Goal: Task Accomplishment & Management: Manage account settings

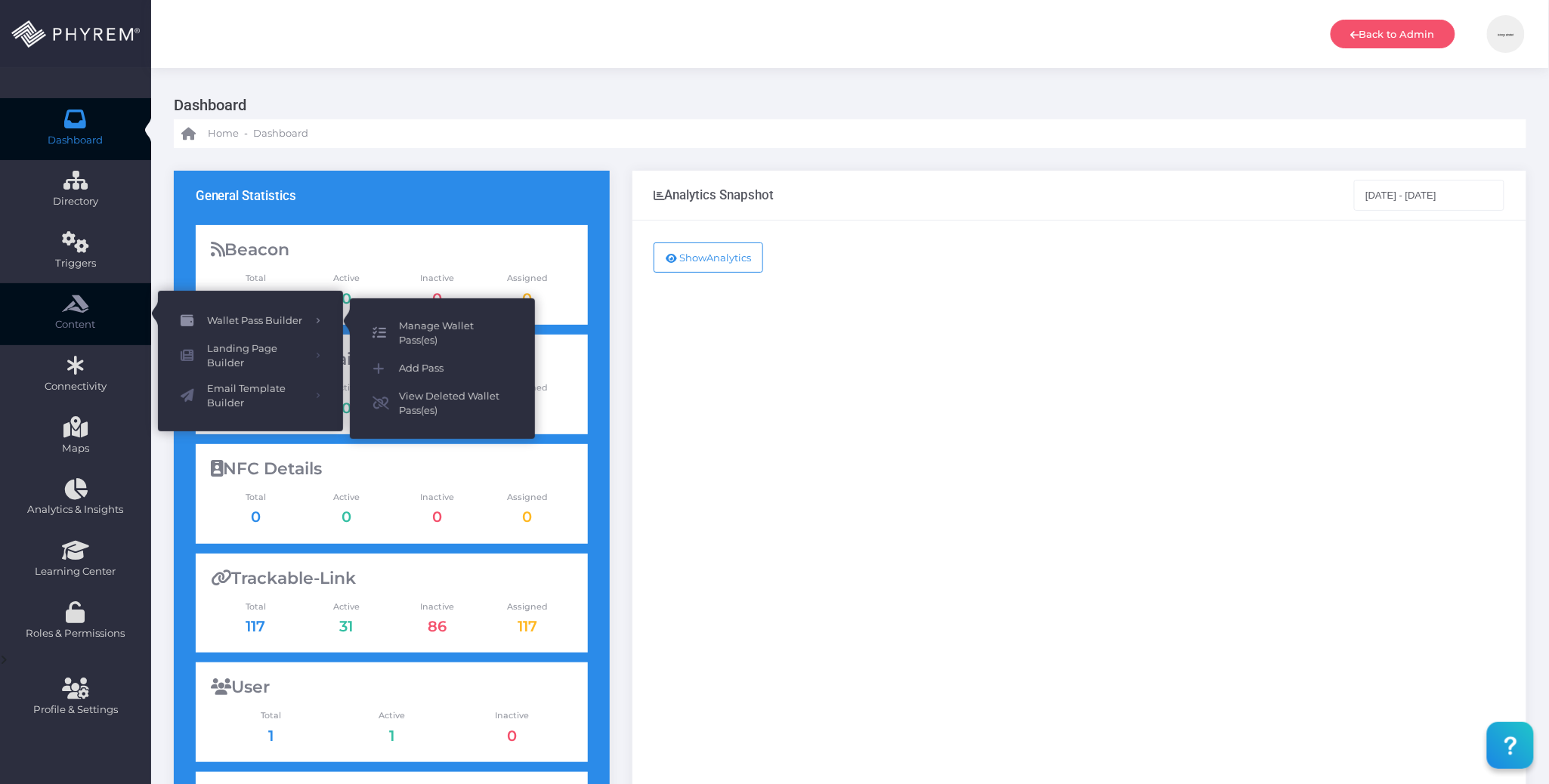
click at [439, 327] on span "Manage Wallet Pass(es)" at bounding box center [456, 333] width 114 height 30
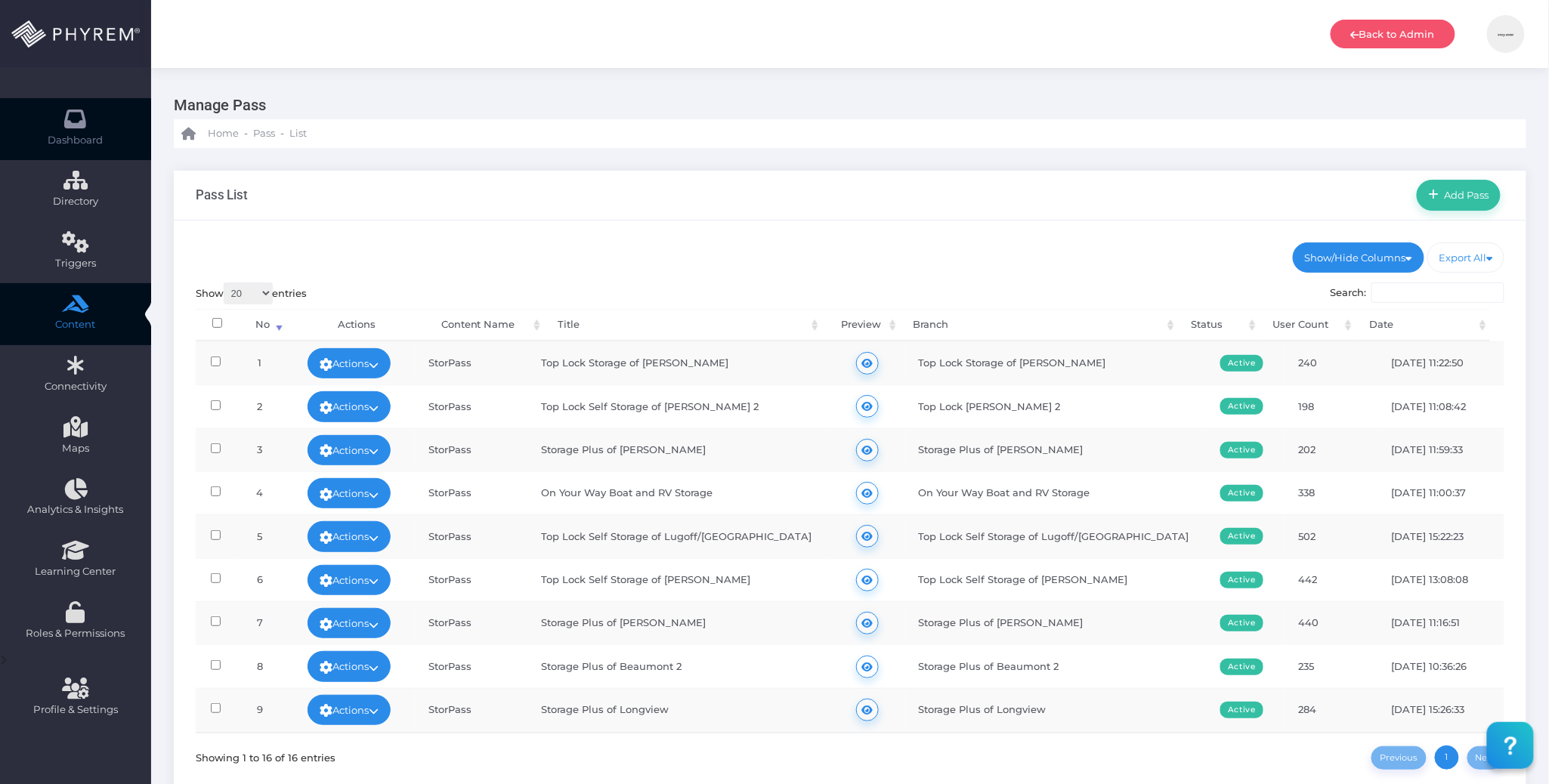
click at [91, 124] on link "Dashboard" at bounding box center [75, 129] width 151 height 62
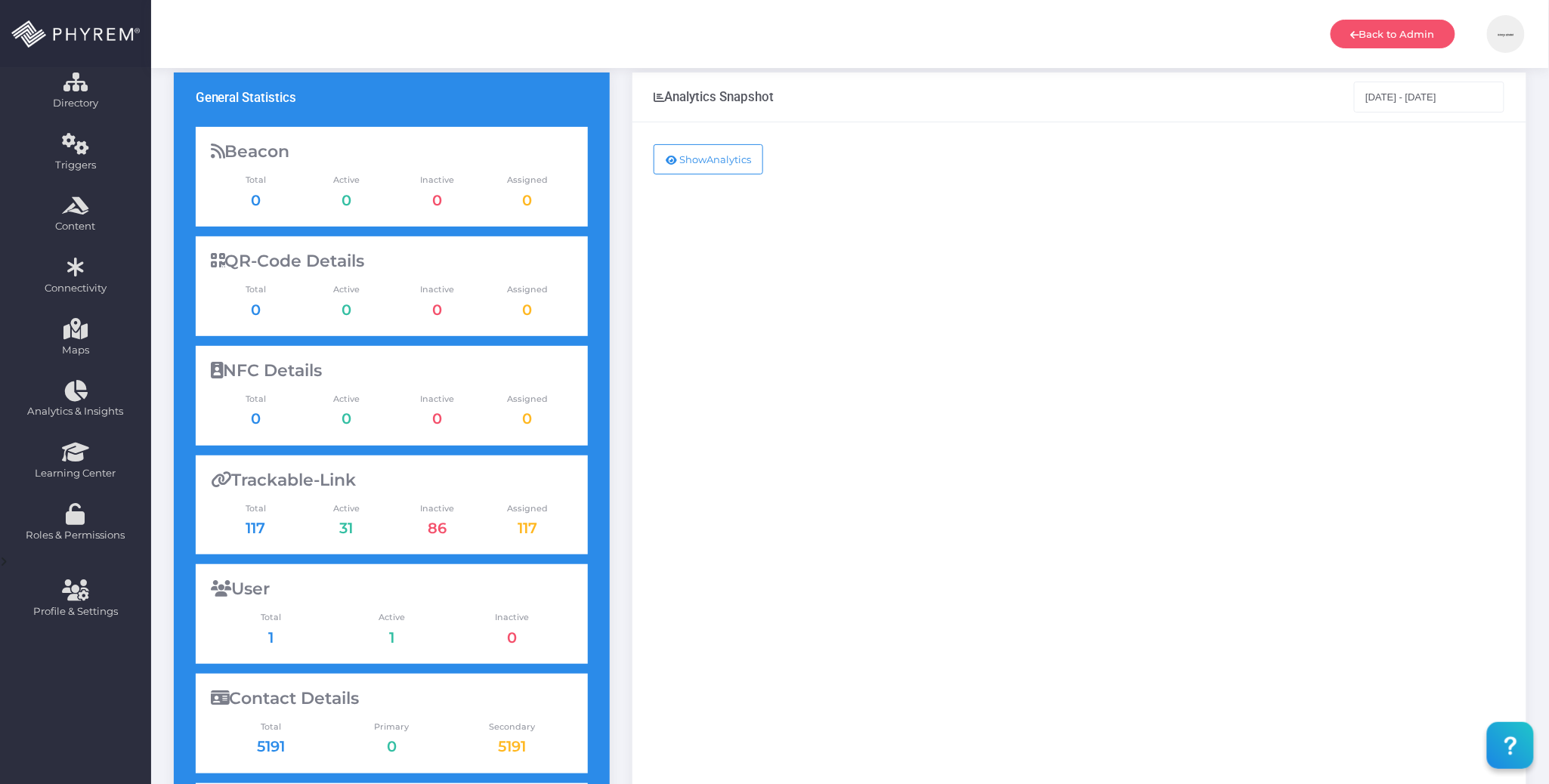
scroll to position [4, 0]
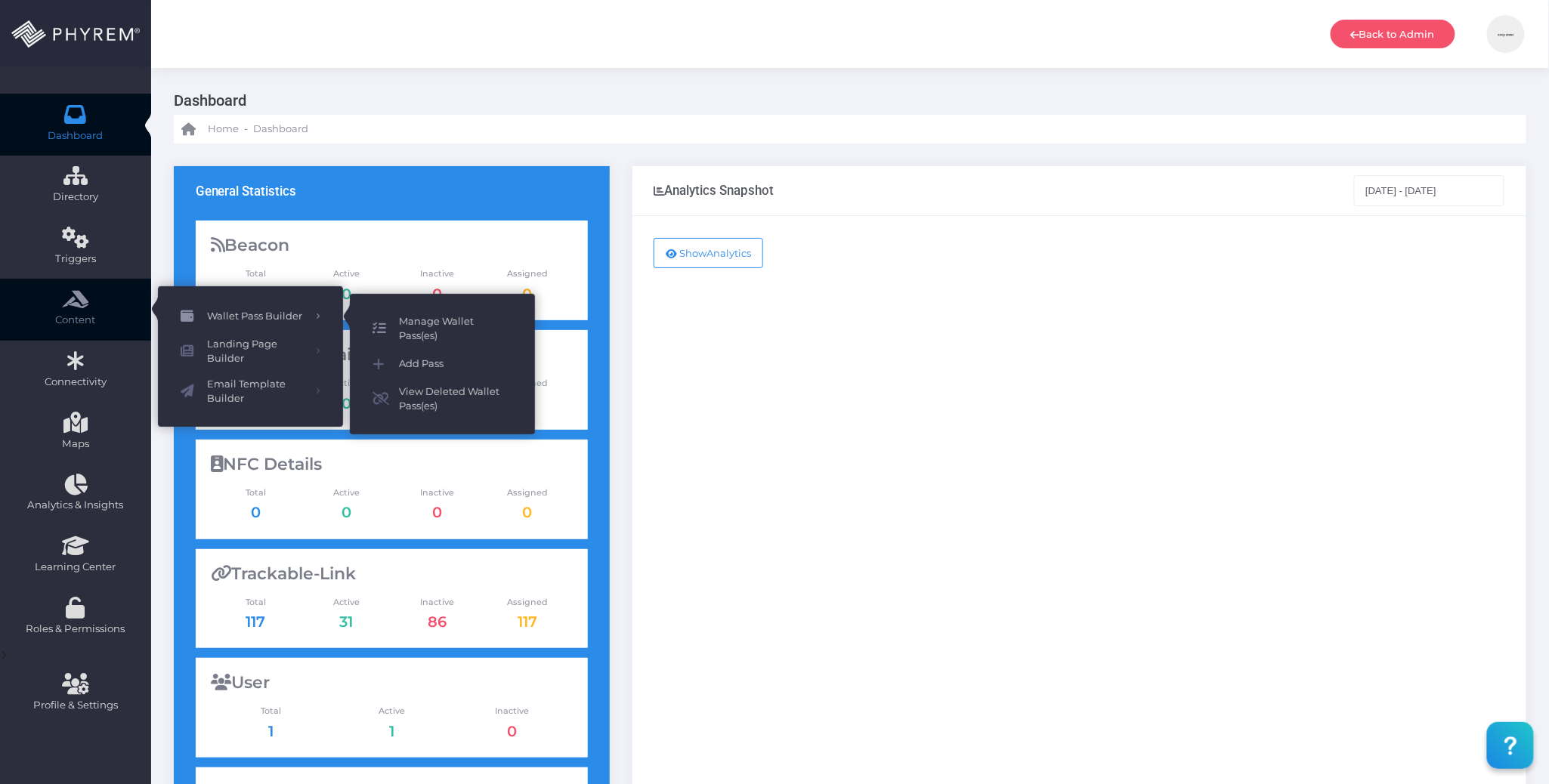
click at [437, 314] on span "Manage Wallet Pass(es)" at bounding box center [456, 329] width 114 height 30
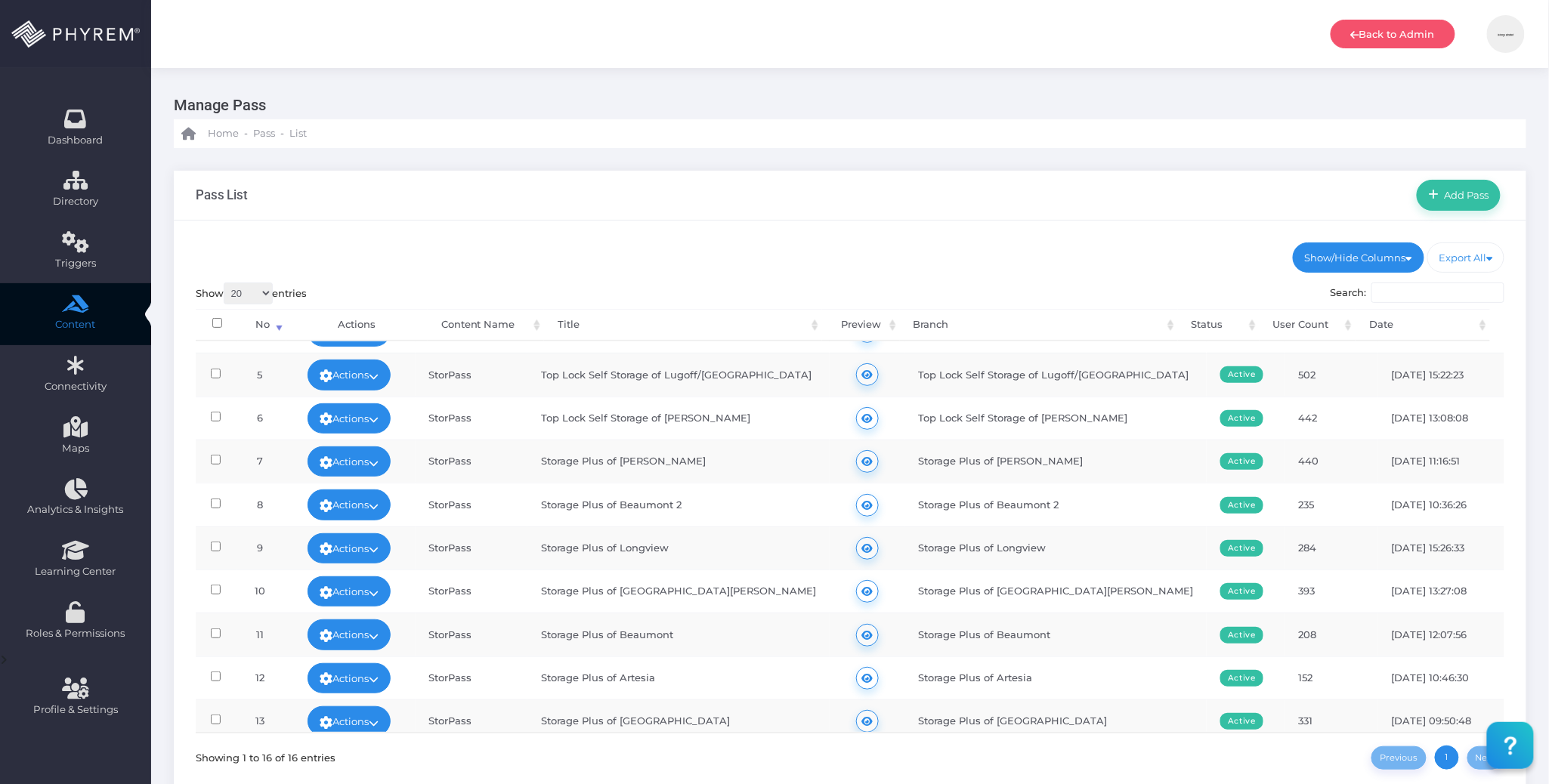
scroll to position [113, 0]
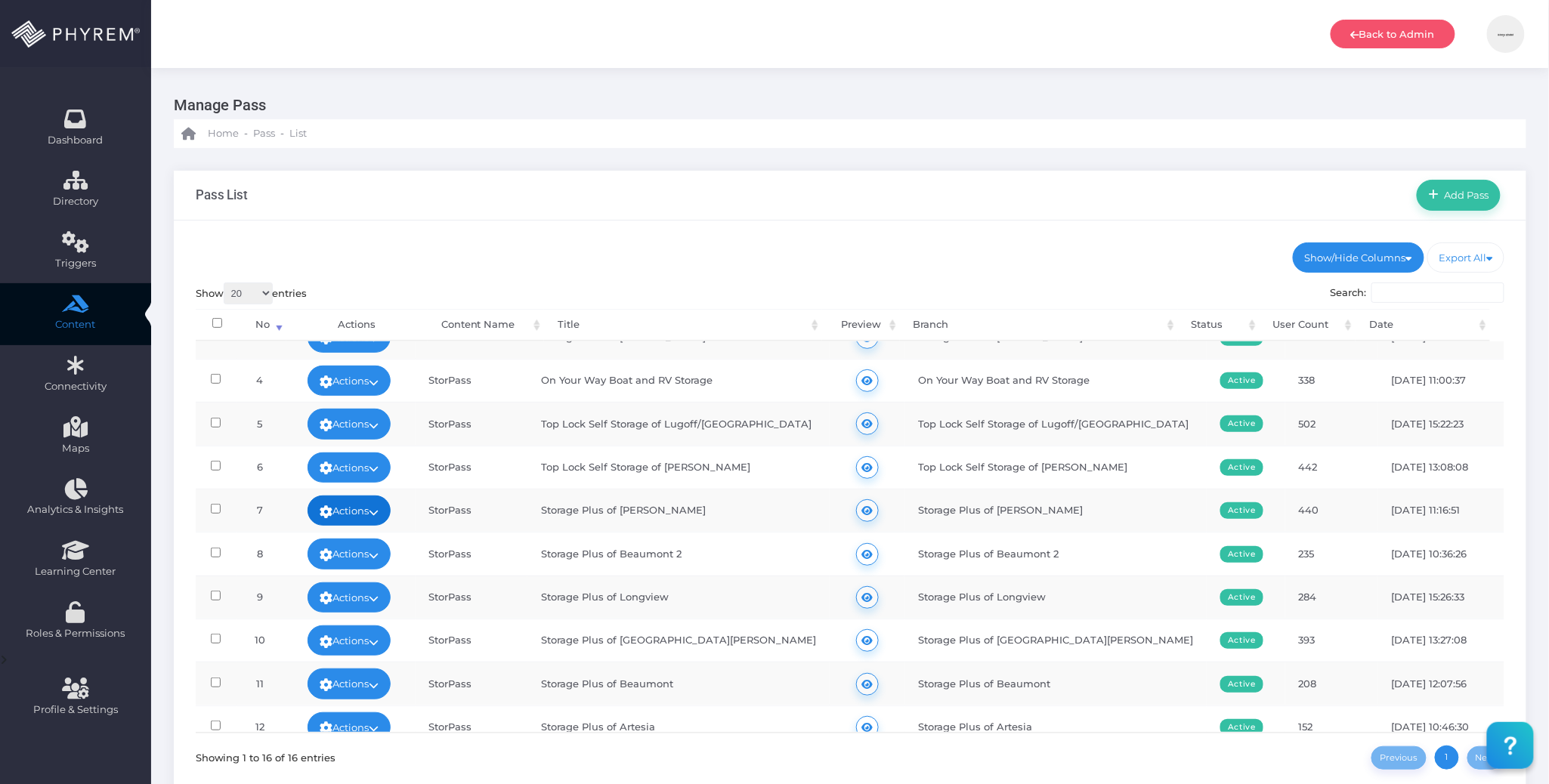
click at [379, 512] on icon at bounding box center [373, 512] width 10 height 0
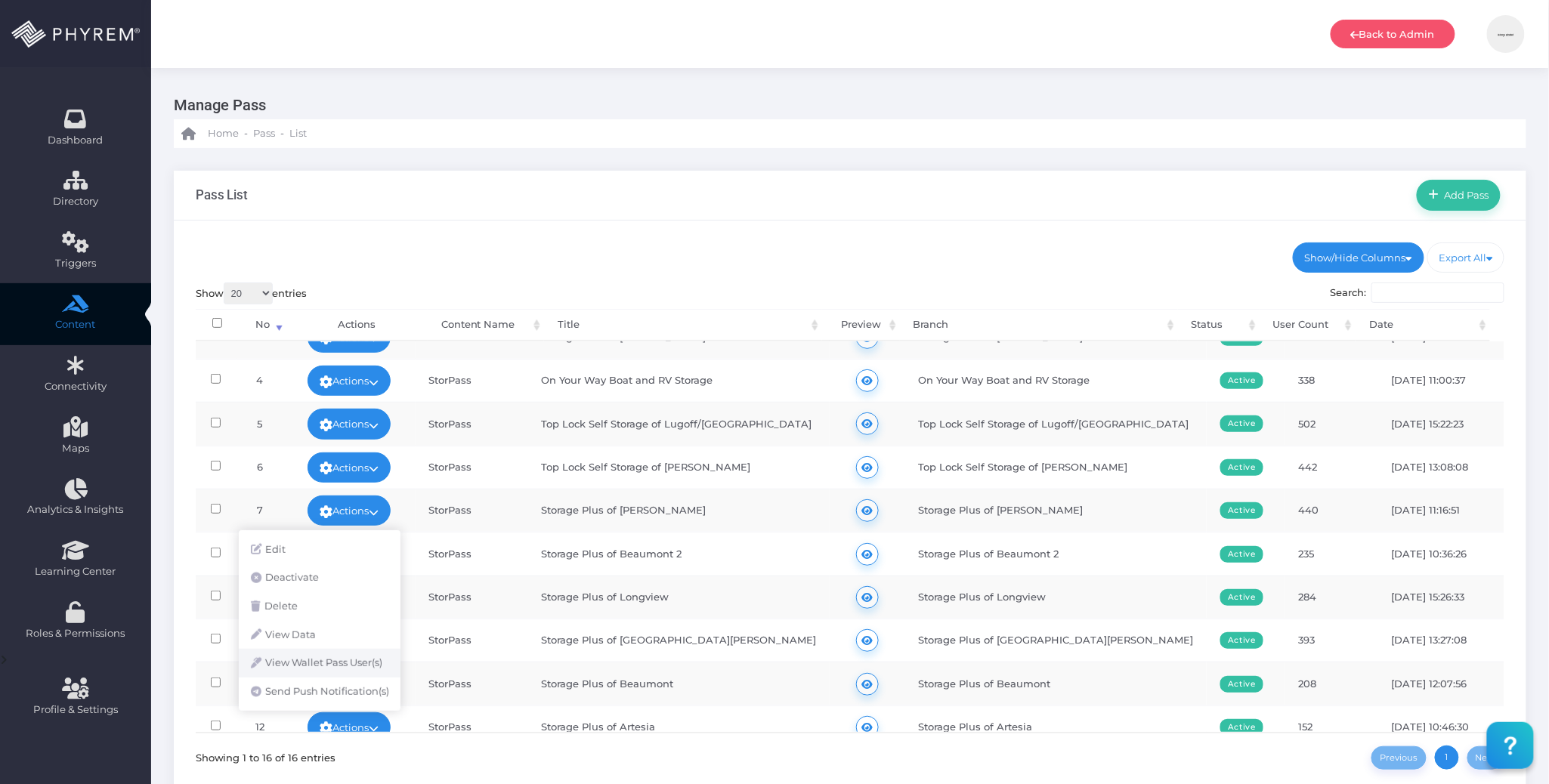
click at [331, 660] on link "View Wallet Pass User(s)" at bounding box center [319, 663] width 162 height 29
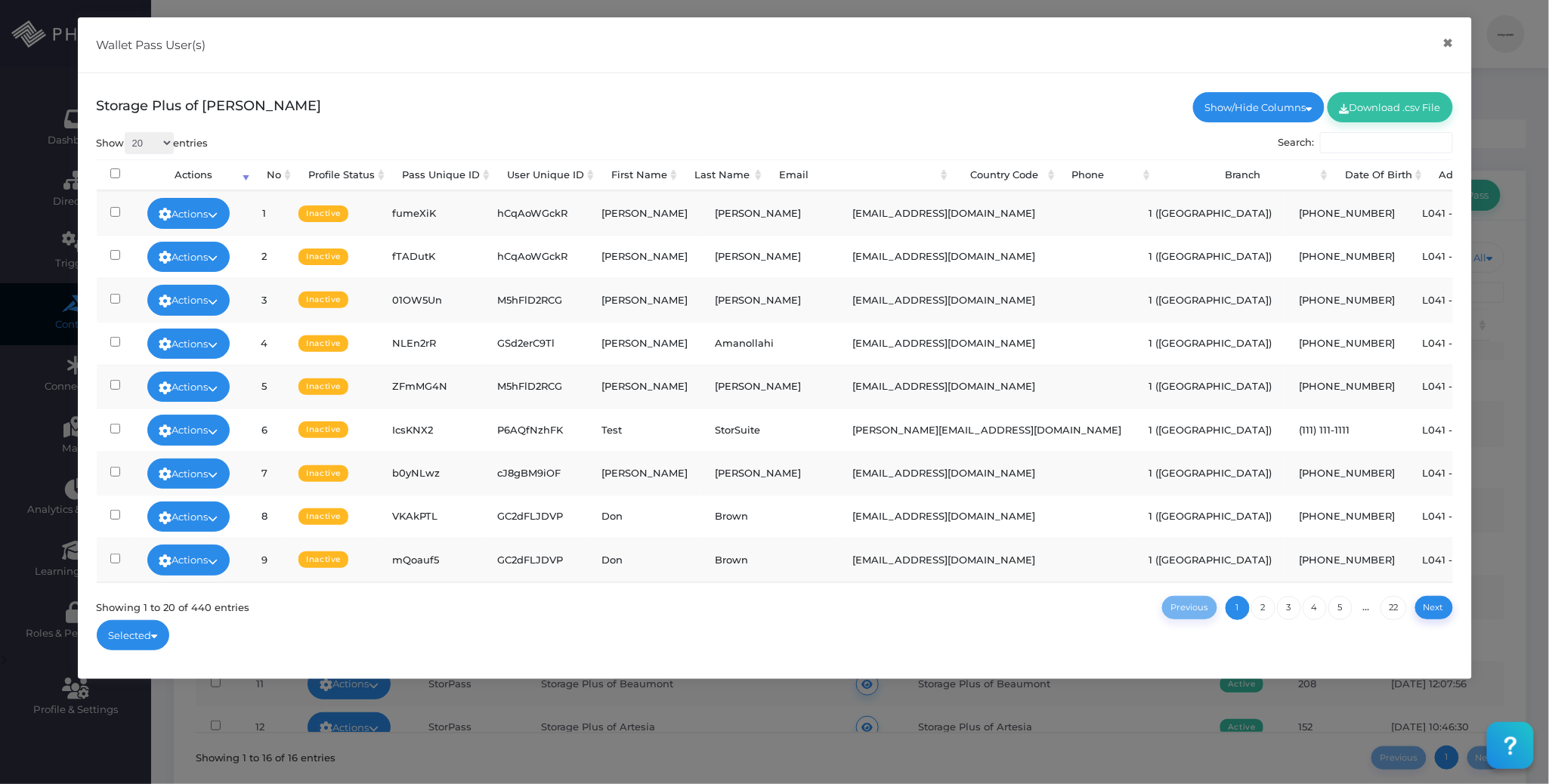
click at [1355, 136] on input "Search:" at bounding box center [1386, 143] width 133 height 21
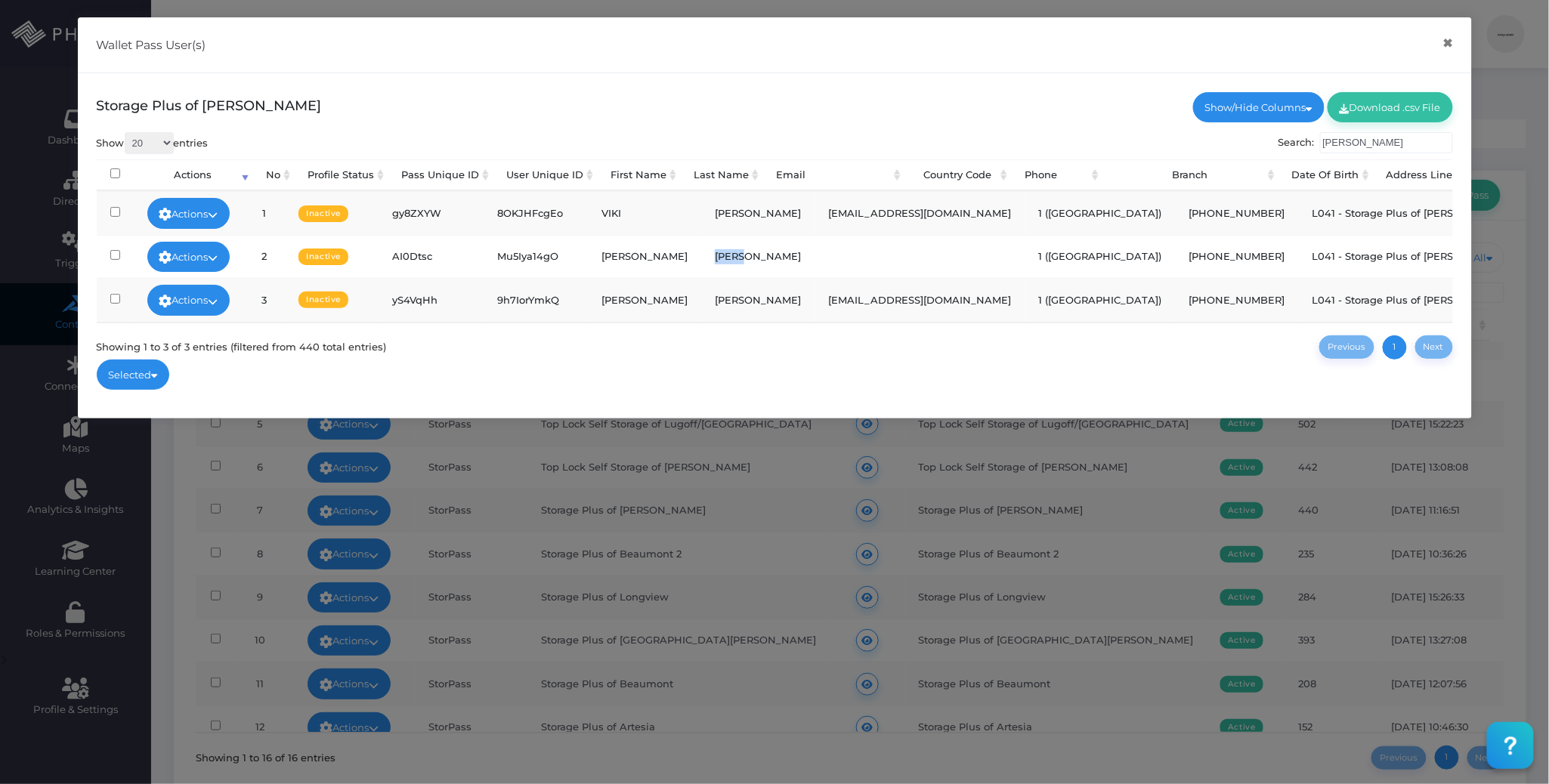
drag, startPoint x: 682, startPoint y: 251, endPoint x: 745, endPoint y: 252, distance: 63.0
click at [745, 252] on td "ALLEN" at bounding box center [758, 256] width 114 height 43
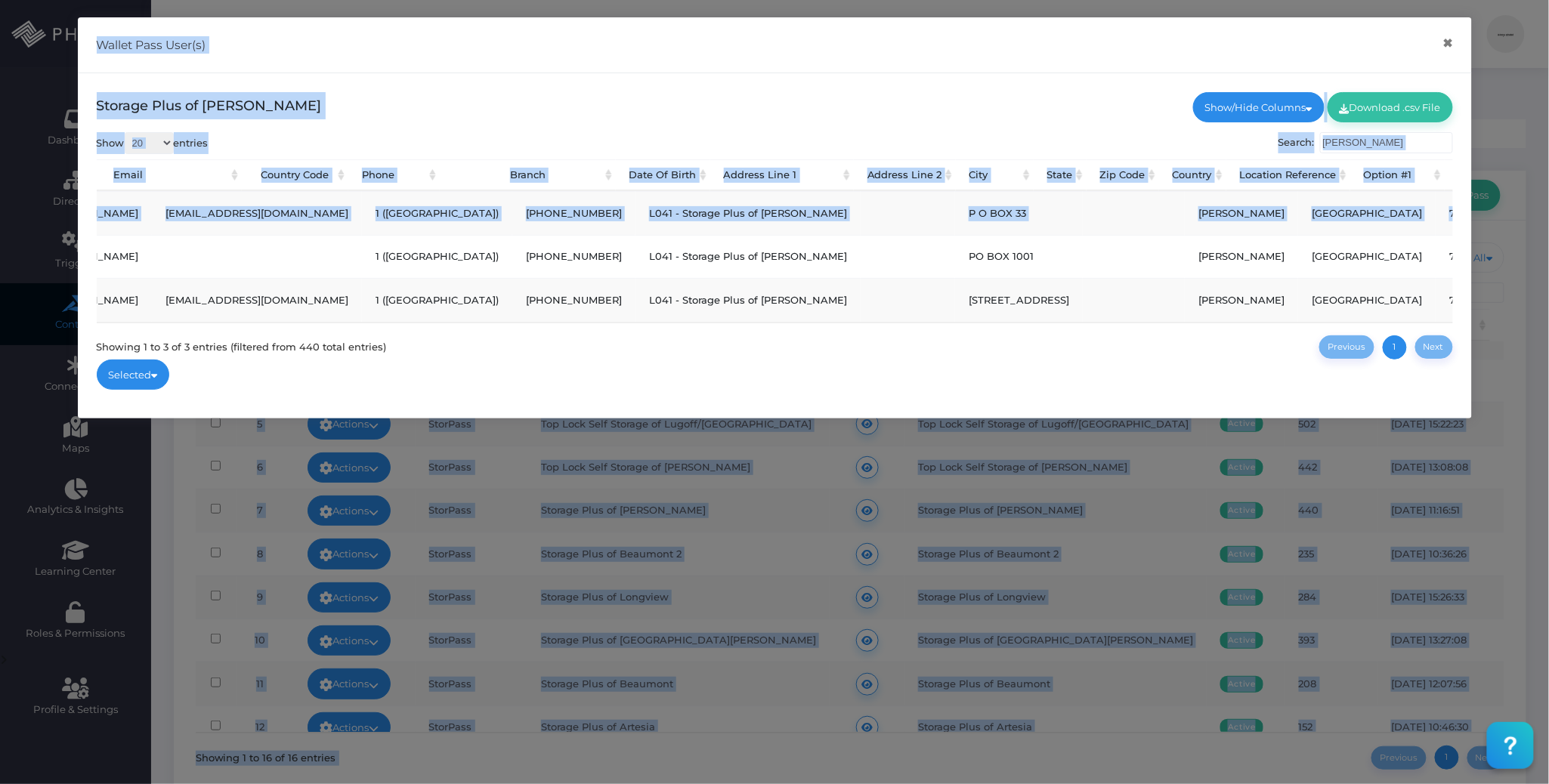
scroll to position [0, 1808]
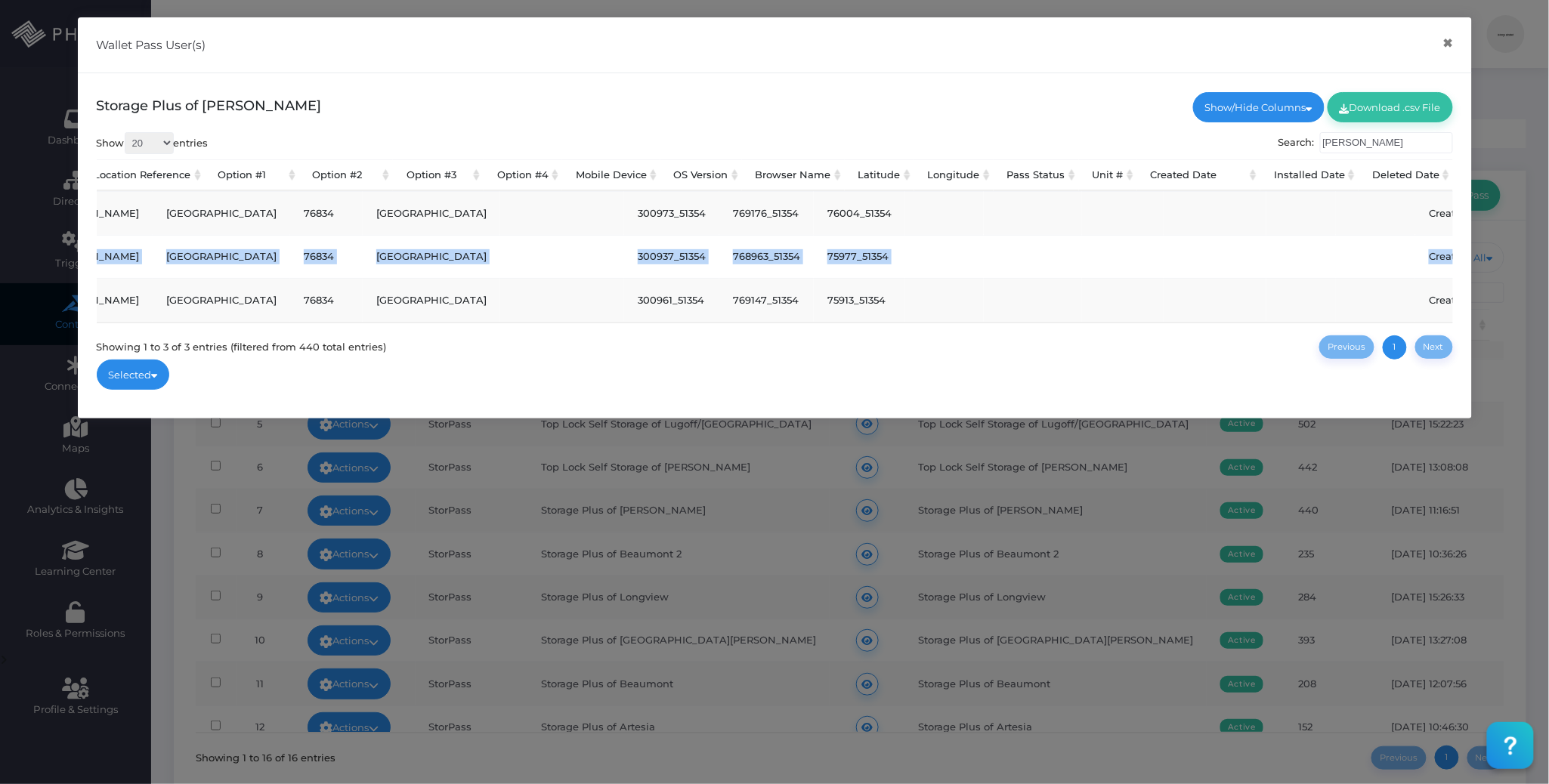
drag, startPoint x: 605, startPoint y: 255, endPoint x: 1277, endPoint y: 276, distance: 672.3
click at [1440, 263] on tr "Actions Edit User Profile Send Push Notification Send SMS Send Email Activate D…" at bounding box center [72, 256] width 3567 height 43
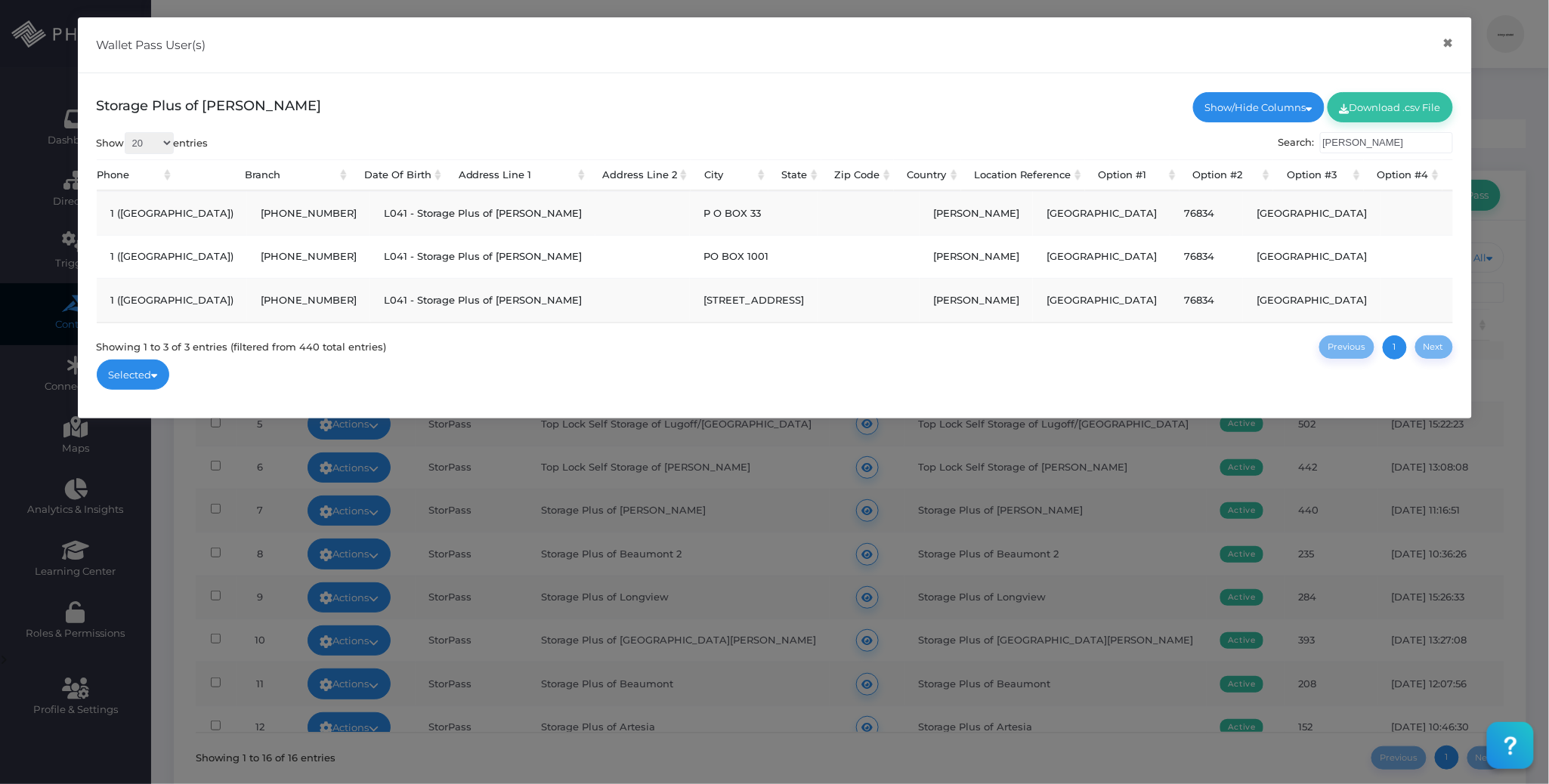
scroll to position [0, 0]
click at [1497, 258] on td "300937_51354" at bounding box center [1545, 256] width 95 height 43
copy td "300937_51354"
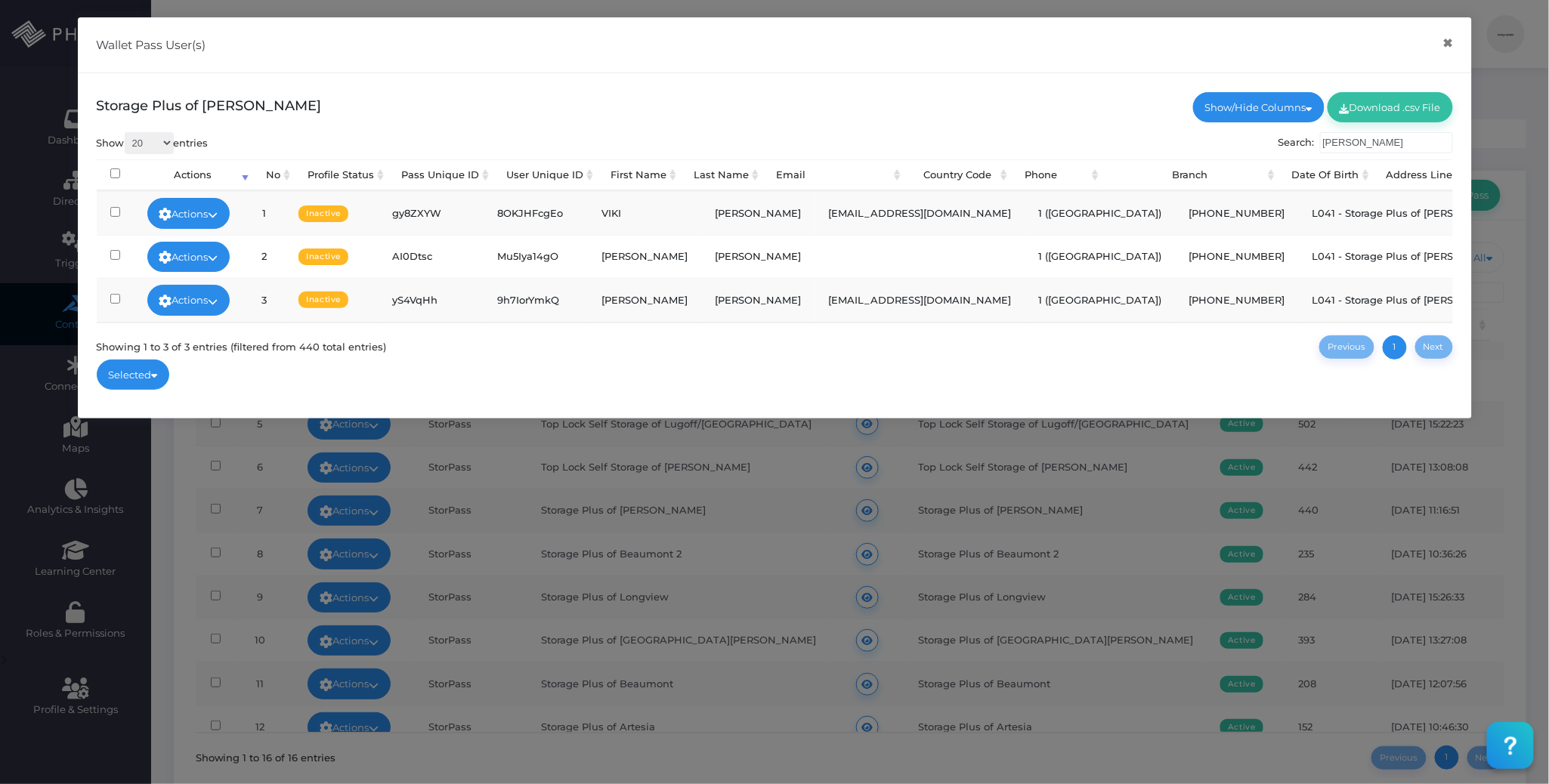
click at [748, 359] on div "Show 20 100 300 500 1,000 entries Search: allen Processing... Actions No Profil…" at bounding box center [775, 245] width 1356 height 227
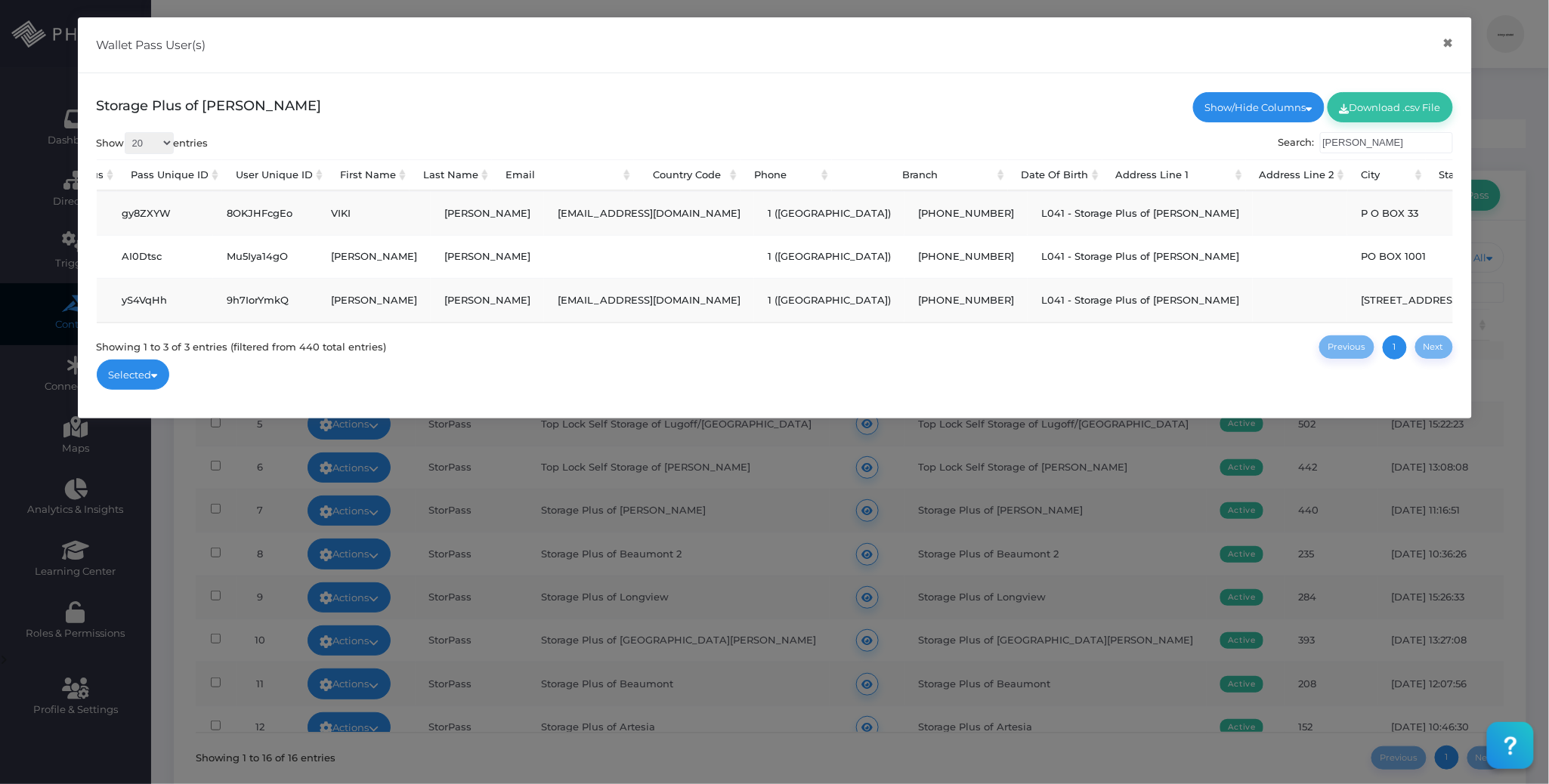
scroll to position [0, 285]
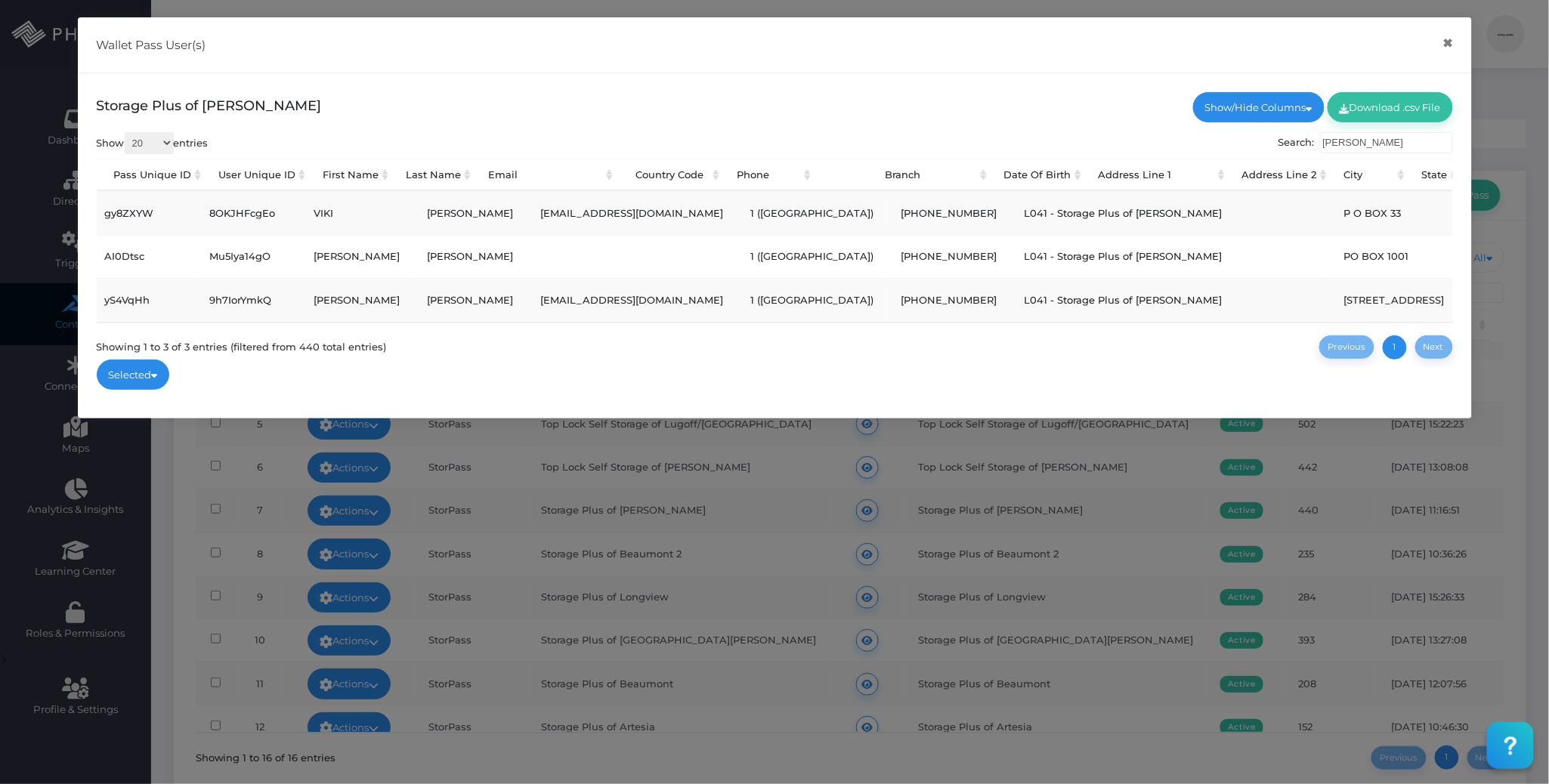
drag, startPoint x: 1356, startPoint y: 140, endPoint x: 1306, endPoint y: 142, distance: 50.0
click at [1309, 142] on label "Search: allen" at bounding box center [1365, 143] width 174 height 21
paste input "(325)214-2087"
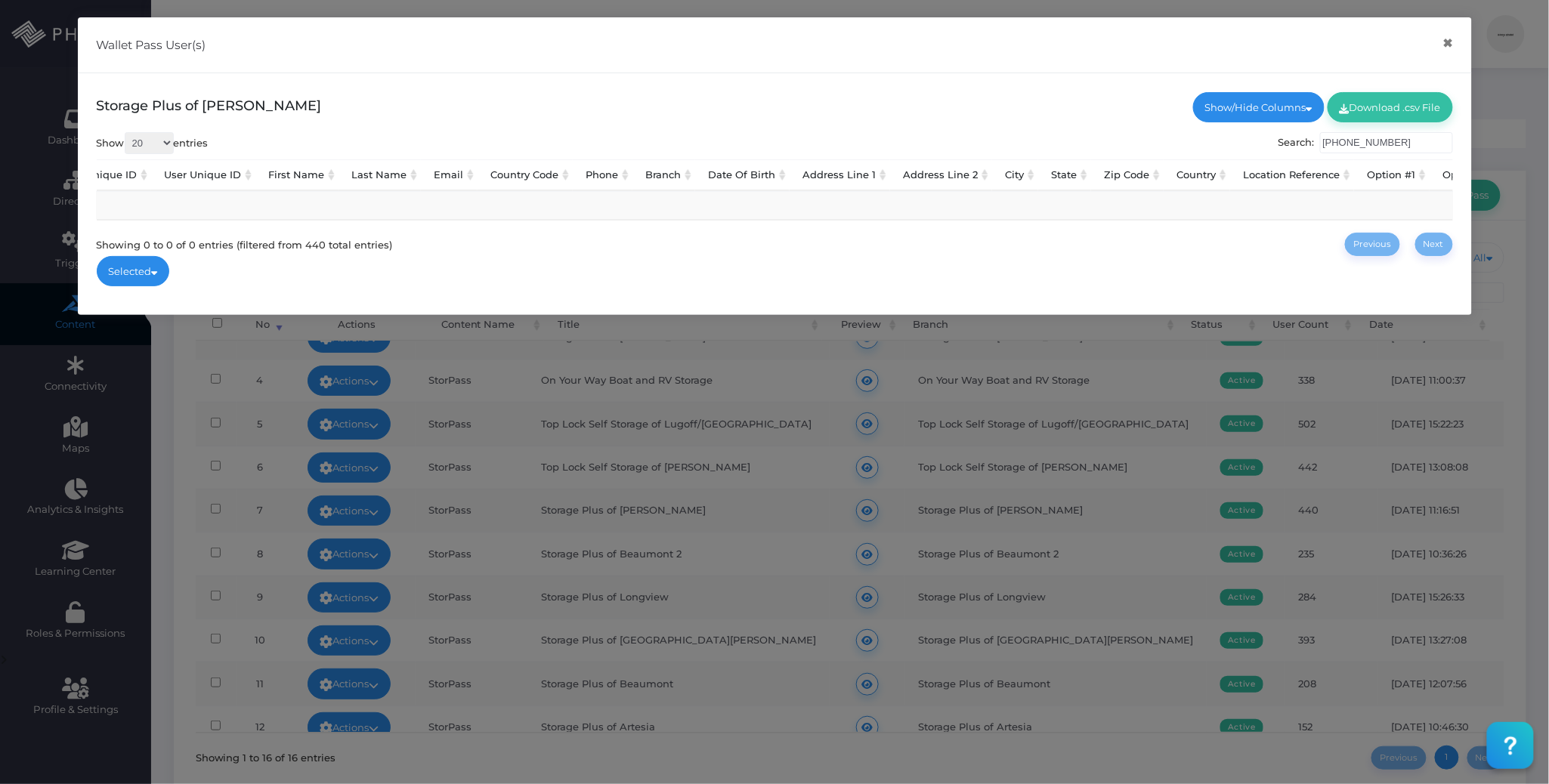
drag, startPoint x: 1370, startPoint y: 141, endPoint x: 1370, endPoint y: 164, distance: 23.0
click at [1370, 142] on input "(325)214-2087" at bounding box center [1386, 143] width 133 height 21
click at [1349, 143] on input "(325)2142087" at bounding box center [1386, 143] width 133 height 21
click at [1331, 143] on input "(3252142087" at bounding box center [1386, 143] width 133 height 21
click at [1343, 142] on input "3252142087" at bounding box center [1386, 143] width 133 height 21
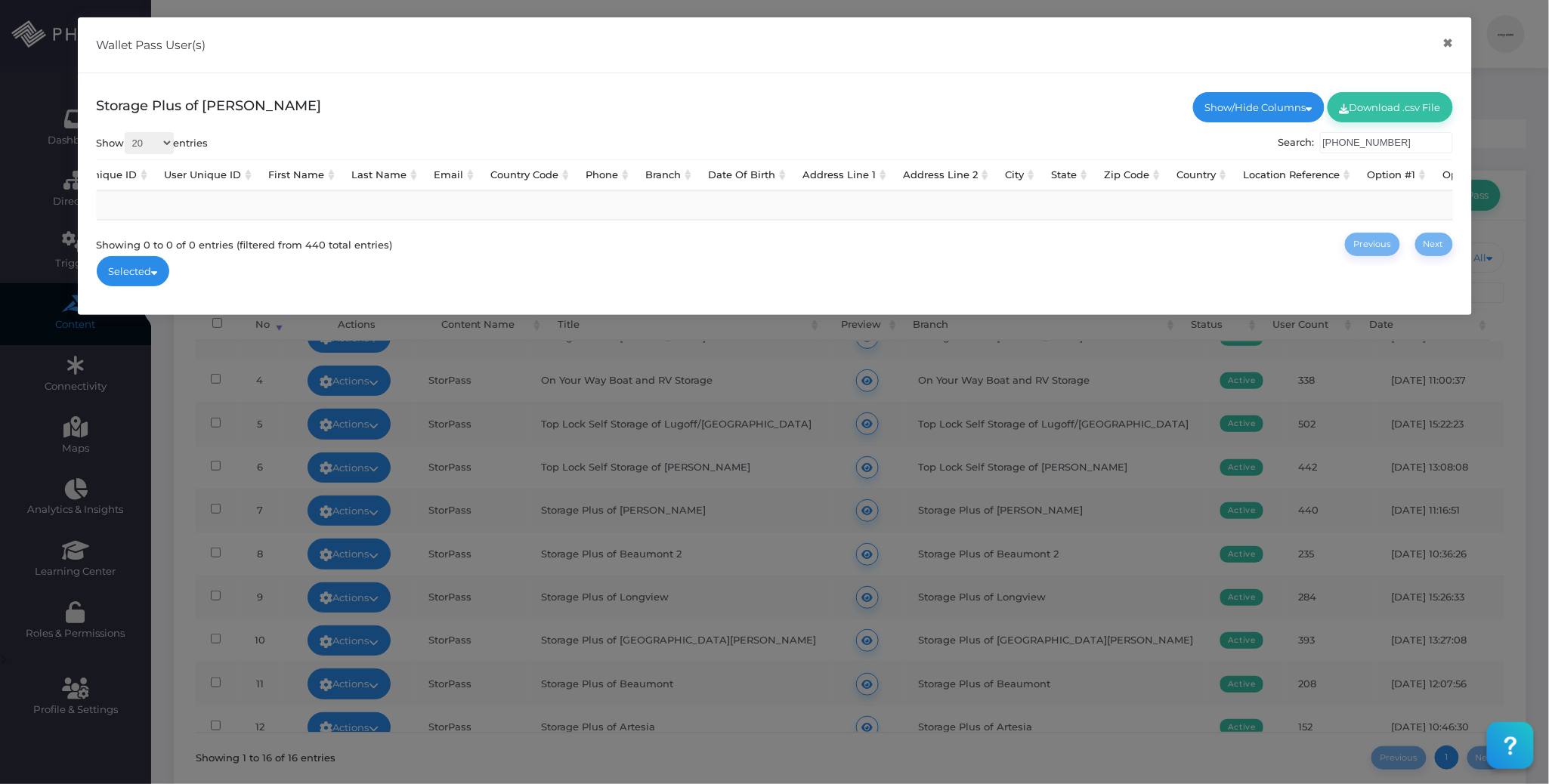
click at [1364, 145] on input "325 2142087" at bounding box center [1386, 143] width 133 height 21
click at [1348, 142] on input "325 2142087" at bounding box center [1386, 143] width 133 height 21
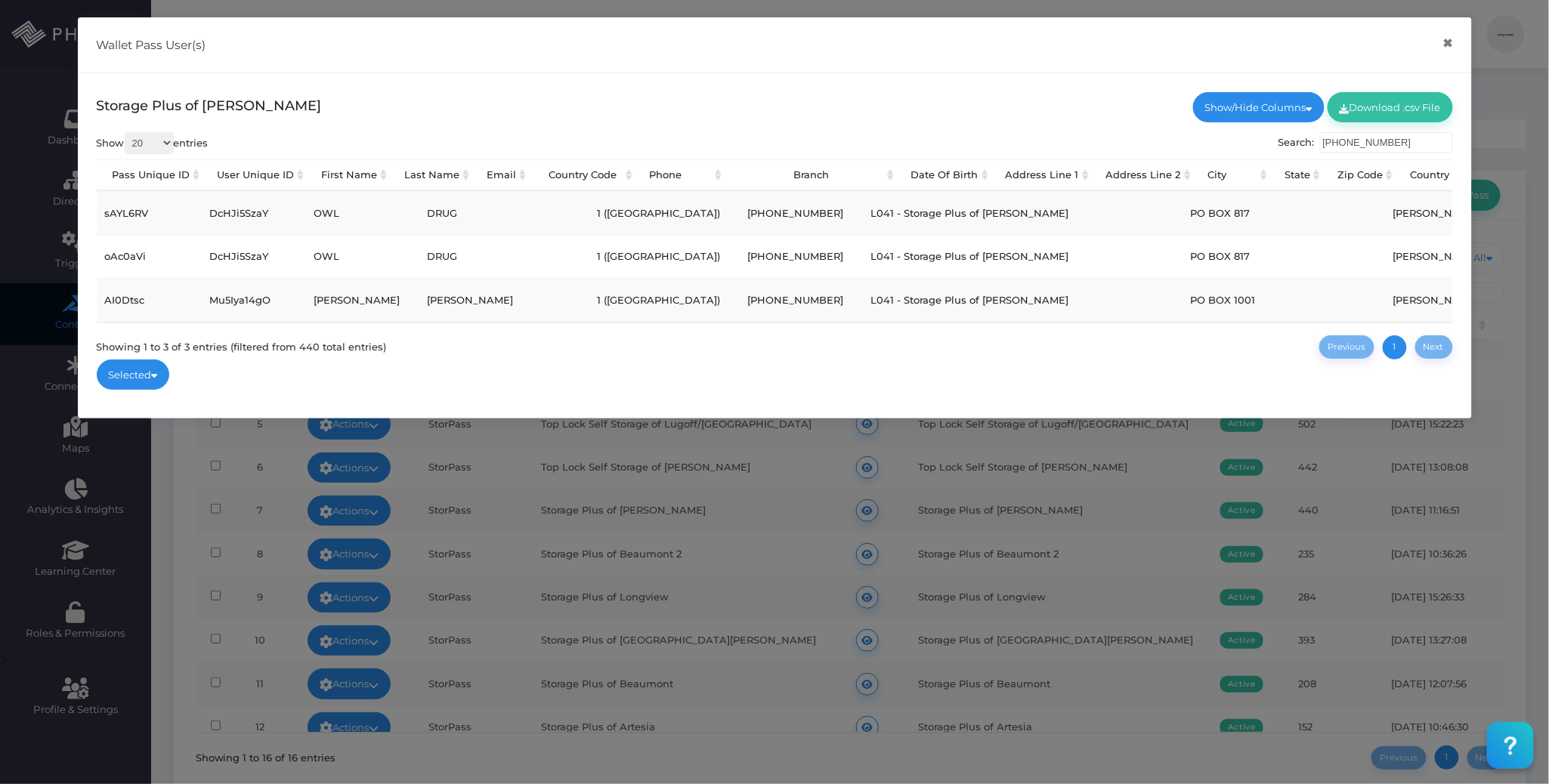
scroll to position [0, 0]
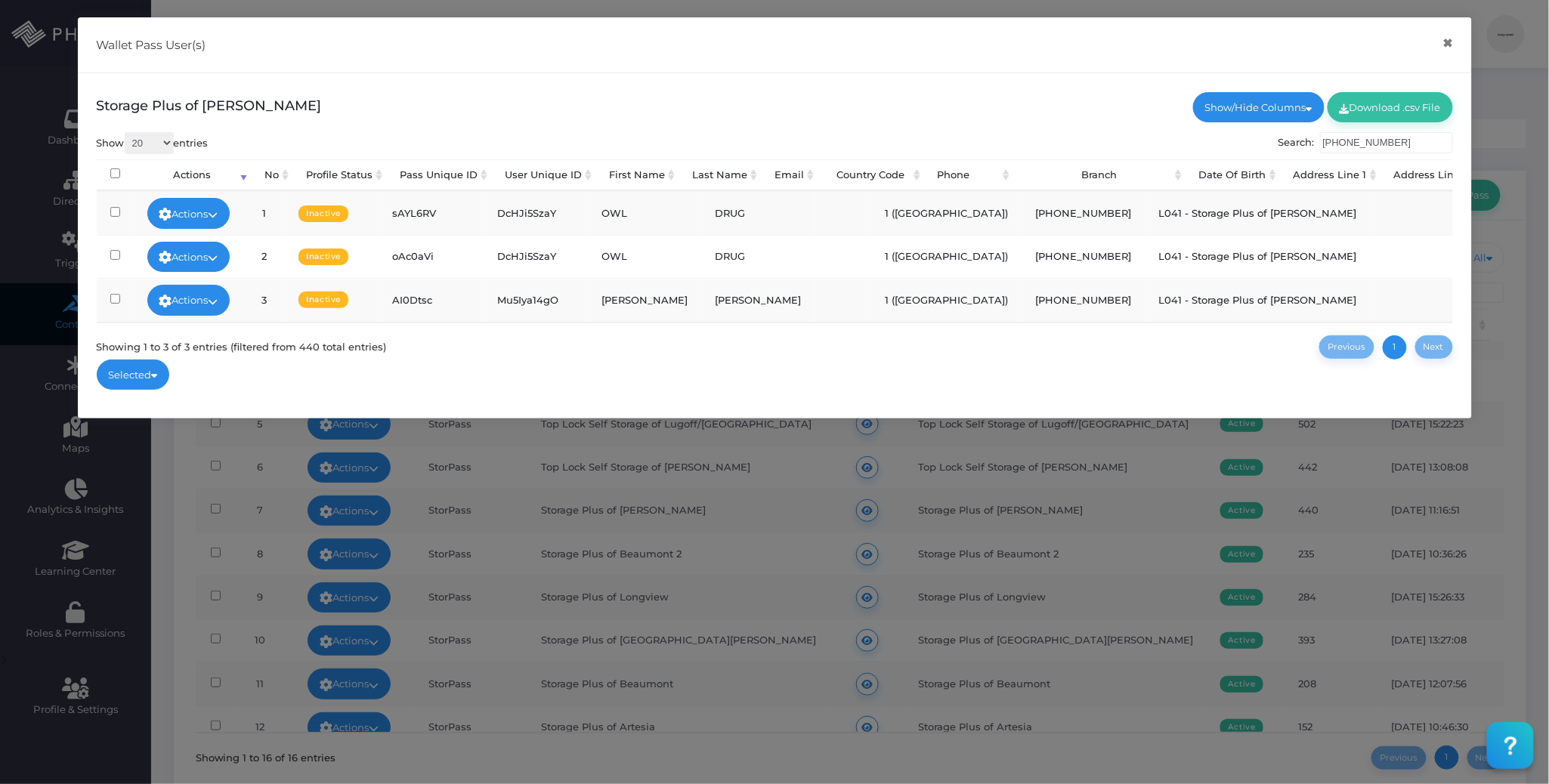
type input "325-214-2087"
drag, startPoint x: 636, startPoint y: 262, endPoint x: 605, endPoint y: 242, distance: 36.9
click at [600, 248] on td "OWL" at bounding box center [645, 256] width 114 height 43
drag, startPoint x: 638, startPoint y: 213, endPoint x: 603, endPoint y: 213, distance: 35.0
click at [601, 213] on td "OWL" at bounding box center [645, 212] width 114 height 43
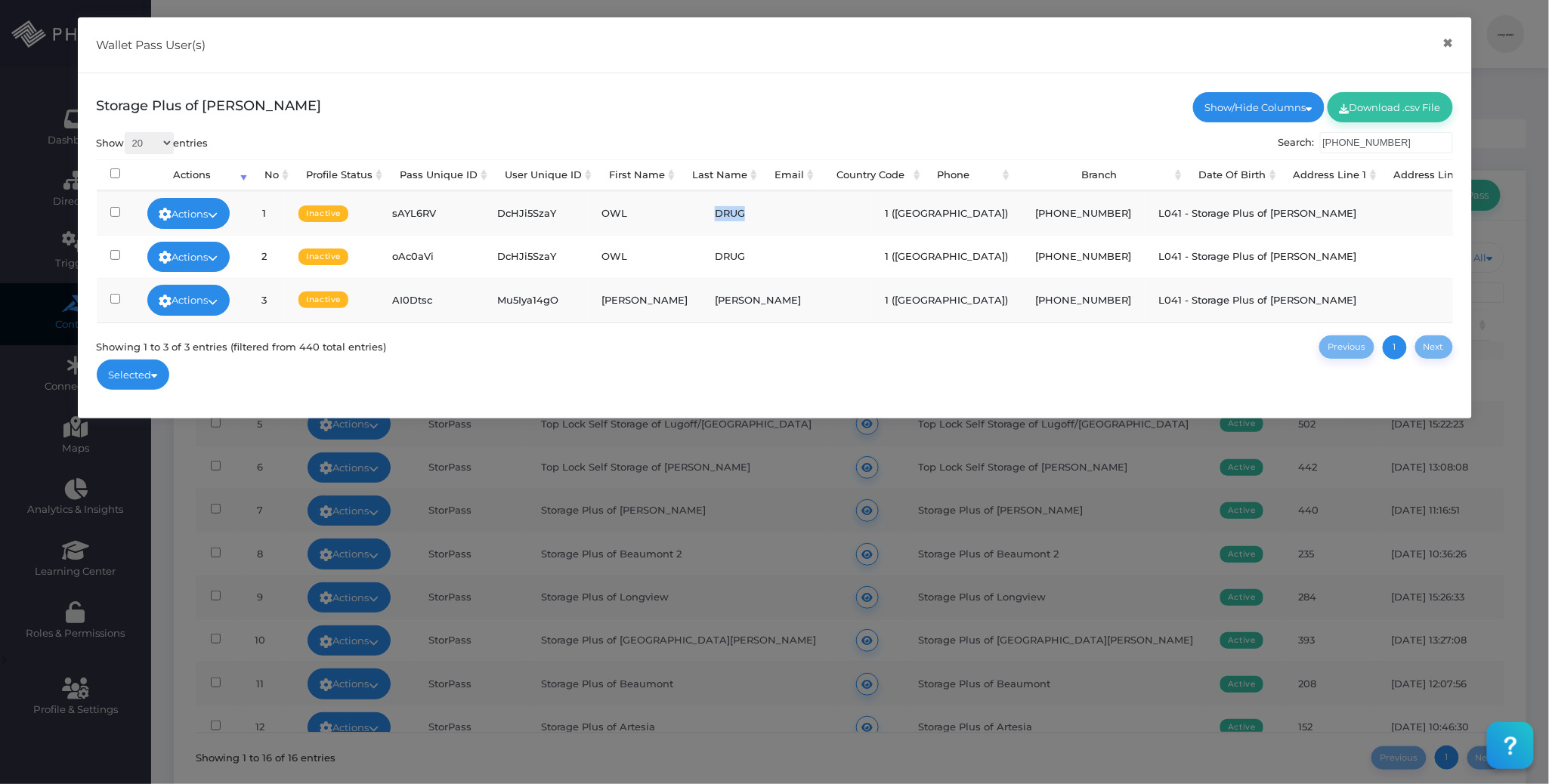
drag, startPoint x: 715, startPoint y: 216, endPoint x: 678, endPoint y: 219, distance: 37.1
drag, startPoint x: 1002, startPoint y: 257, endPoint x: 932, endPoint y: 249, distance: 70.5
click at [1021, 249] on td "325-214-2087" at bounding box center [1083, 256] width 123 height 43
drag, startPoint x: 959, startPoint y: 257, endPoint x: 950, endPoint y: 276, distance: 21.0
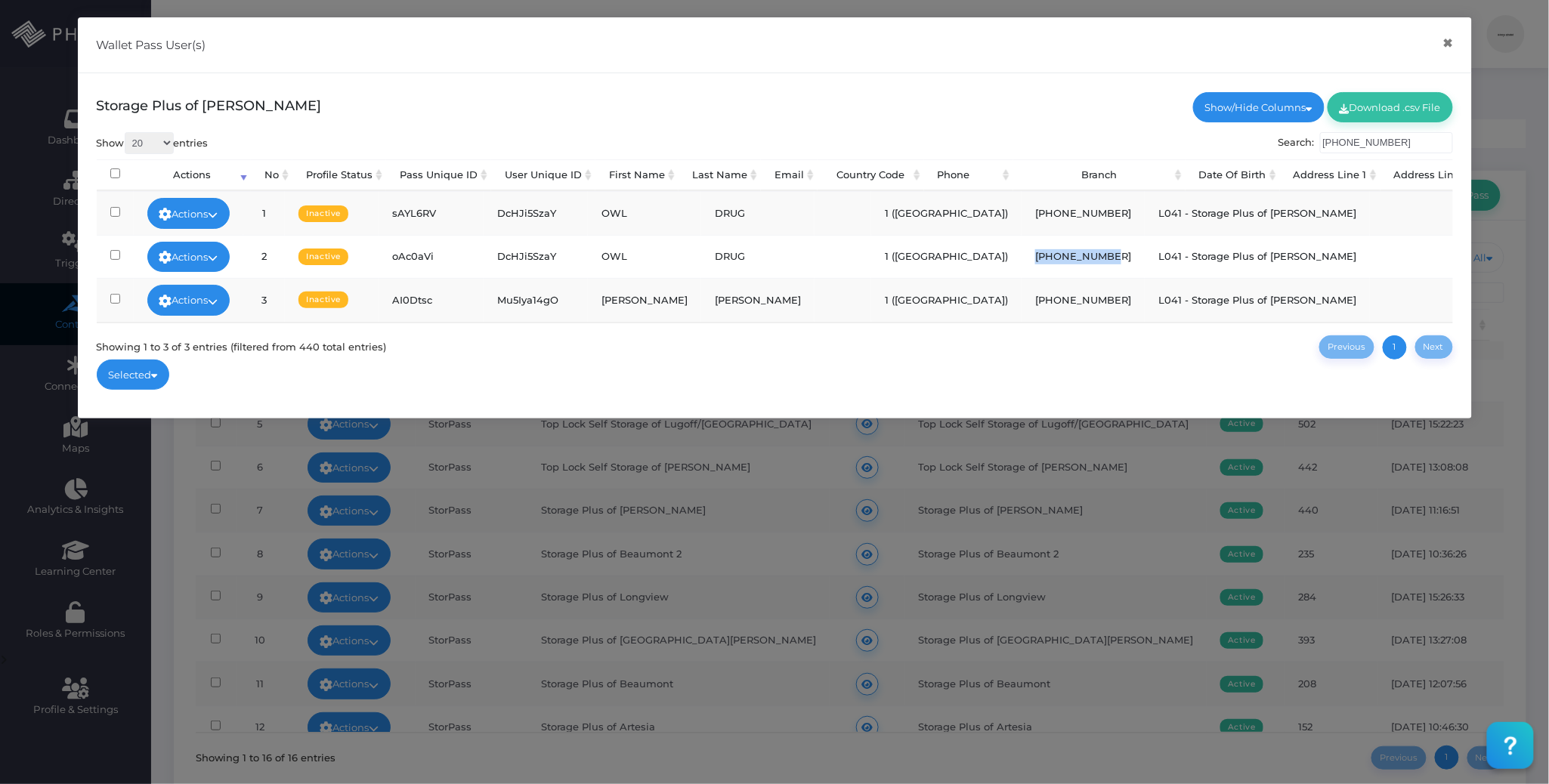
click at [1021, 257] on td "325-214-2087" at bounding box center [1083, 256] width 123 height 43
click at [1021, 262] on td "325-214-2087" at bounding box center [1083, 256] width 123 height 43
click at [1021, 219] on td "325-214-2087" at bounding box center [1083, 212] width 123 height 43
click at [1021, 213] on td "325-214-2087" at bounding box center [1083, 212] width 123 height 43
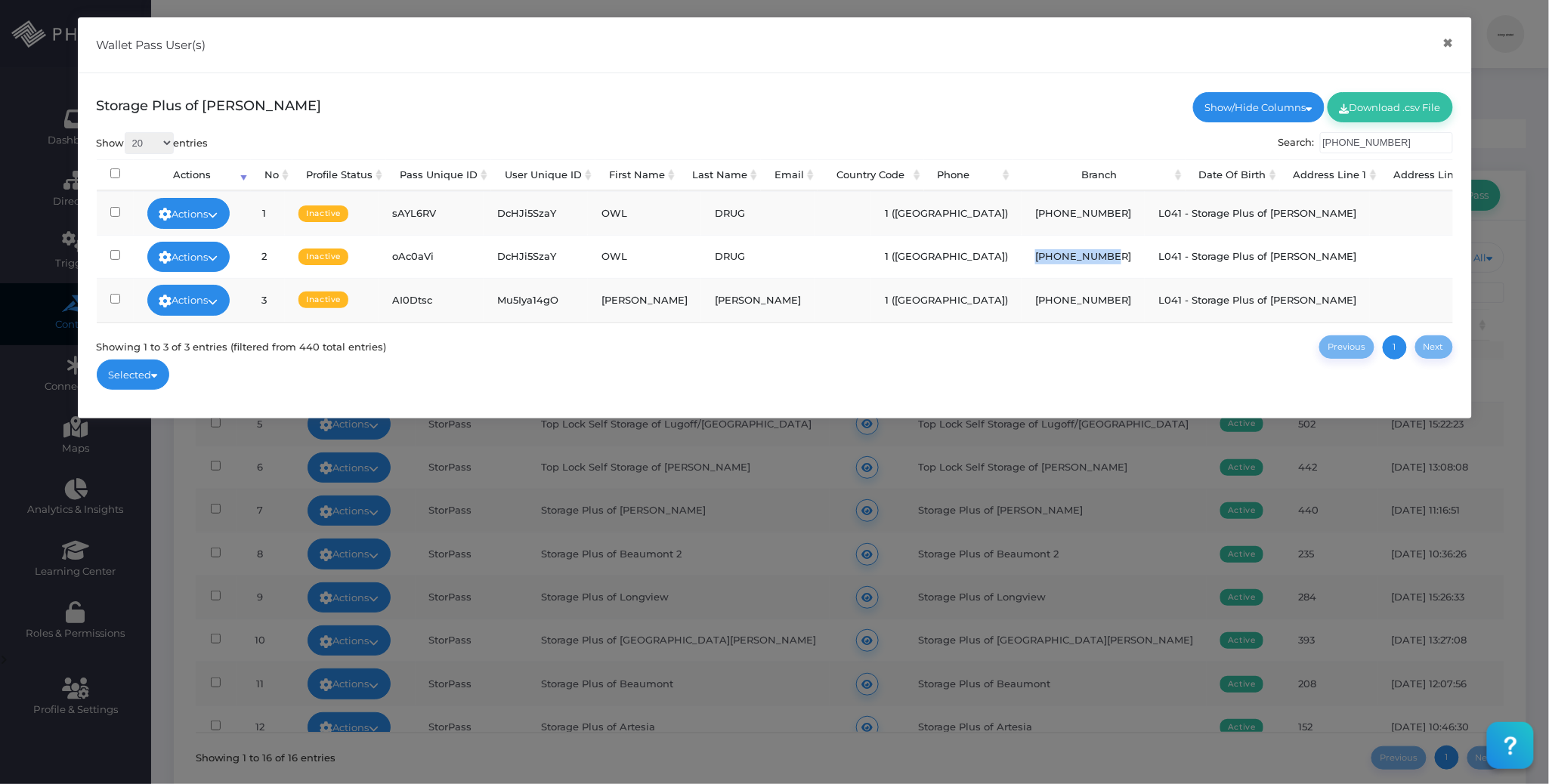
drag, startPoint x: 1005, startPoint y: 257, endPoint x: 946, endPoint y: 245, distance: 60.2
click at [1021, 249] on td "325-214-2087" at bounding box center [1083, 256] width 123 height 43
drag, startPoint x: 998, startPoint y: 302, endPoint x: 978, endPoint y: 288, distance: 24.4
click at [1021, 296] on td "325-214-2087" at bounding box center [1083, 299] width 123 height 43
drag, startPoint x: 999, startPoint y: 260, endPoint x: 952, endPoint y: 256, distance: 47.2
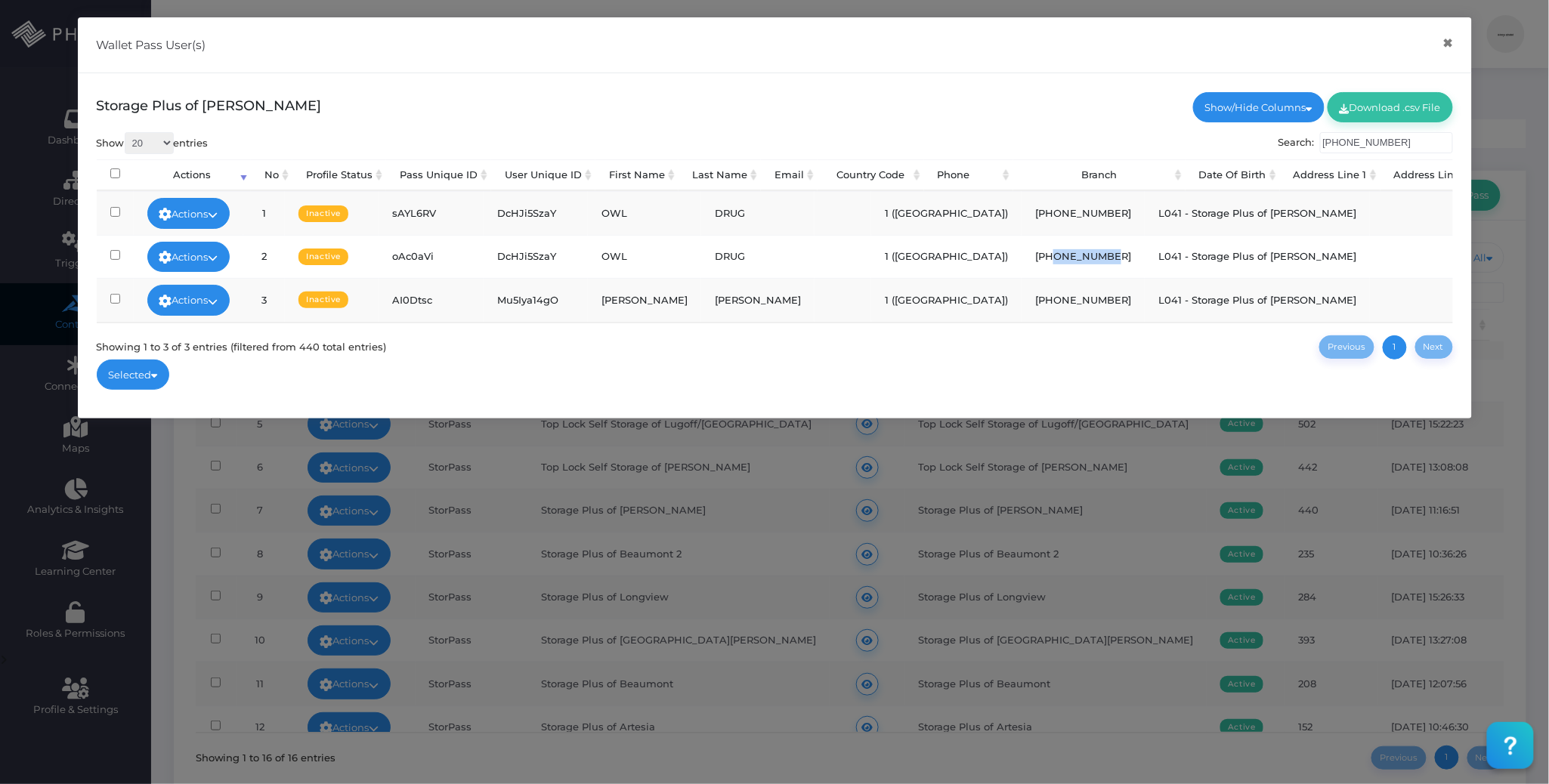
click at [1021, 256] on td "325-214-2087" at bounding box center [1083, 256] width 123 height 43
drag, startPoint x: 734, startPoint y: 254, endPoint x: 688, endPoint y: 254, distance: 46.0
click at [701, 254] on td "DRUG" at bounding box center [758, 256] width 114 height 43
drag, startPoint x: 739, startPoint y: 312, endPoint x: 687, endPoint y: 304, distance: 52.6
click at [701, 304] on td "ALLEN" at bounding box center [758, 299] width 114 height 43
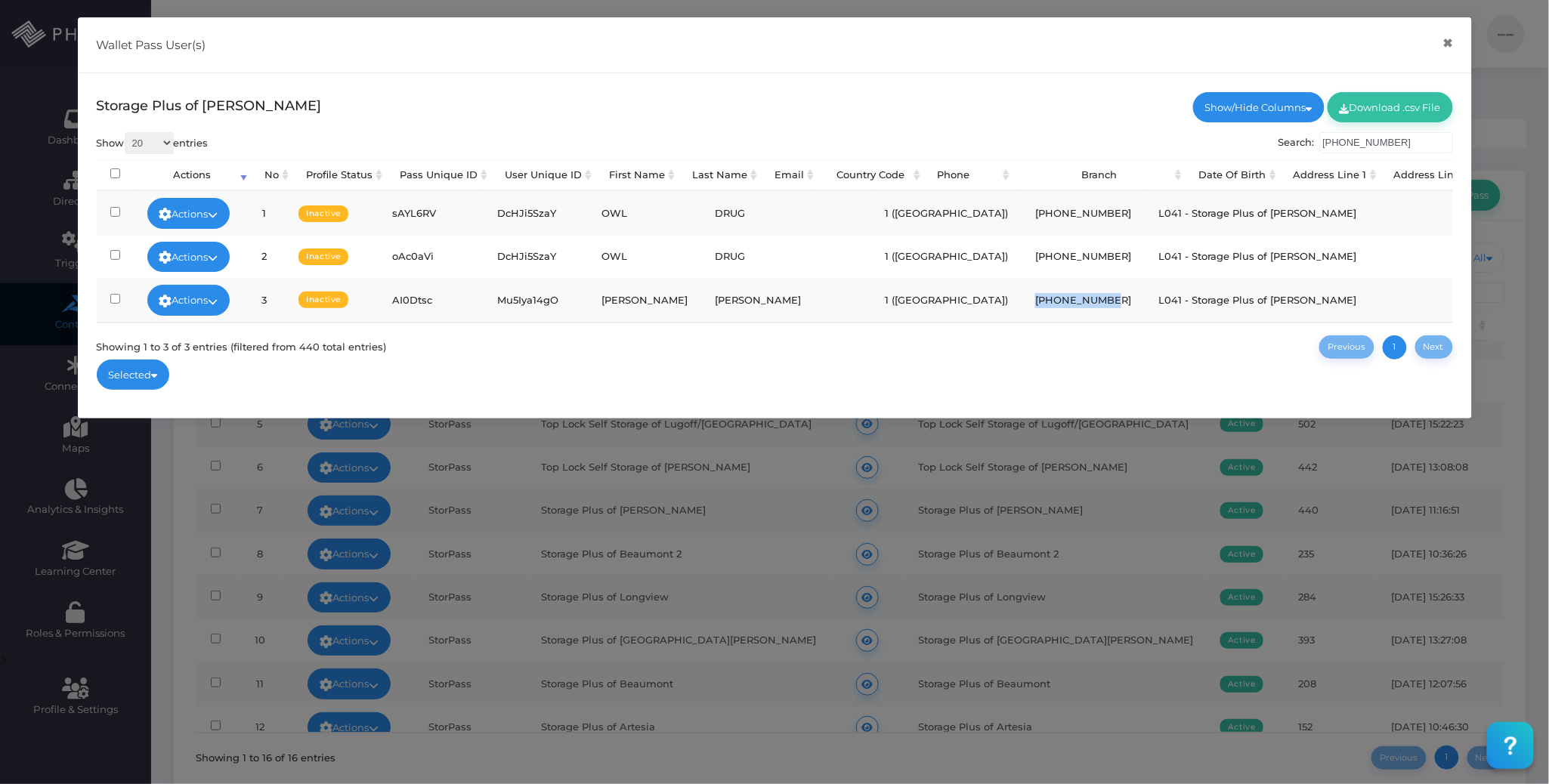
drag, startPoint x: 1000, startPoint y: 305, endPoint x: 934, endPoint y: 298, distance: 66.4
click at [1021, 298] on td "325-214-2087" at bounding box center [1083, 299] width 123 height 43
drag, startPoint x: 1008, startPoint y: 258, endPoint x: 933, endPoint y: 257, distance: 75.0
click at [1021, 257] on td "325-214-2087" at bounding box center [1083, 256] width 123 height 43
drag, startPoint x: 721, startPoint y: 256, endPoint x: 606, endPoint y: 256, distance: 115.0
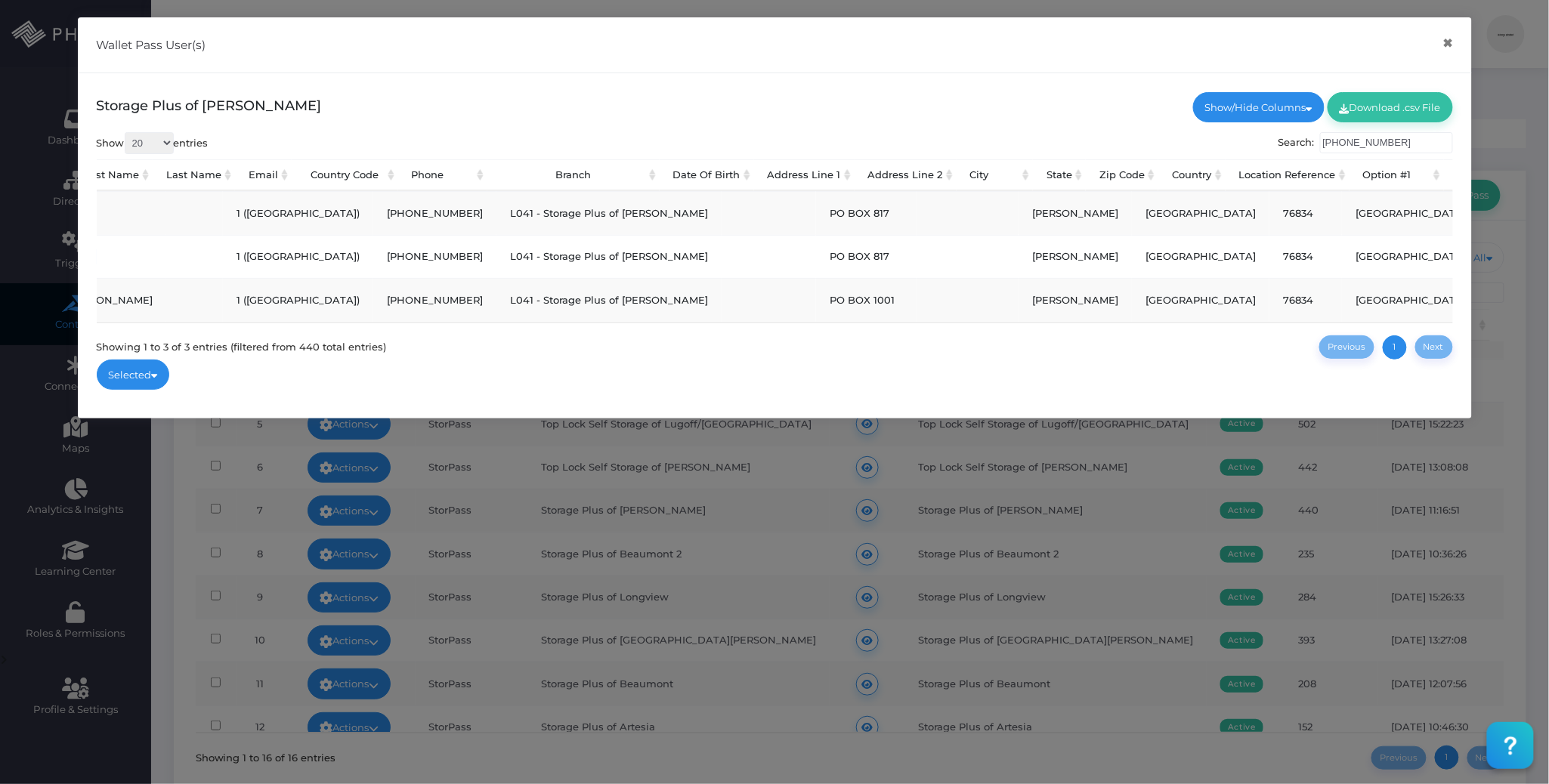
scroll to position [0, 648]
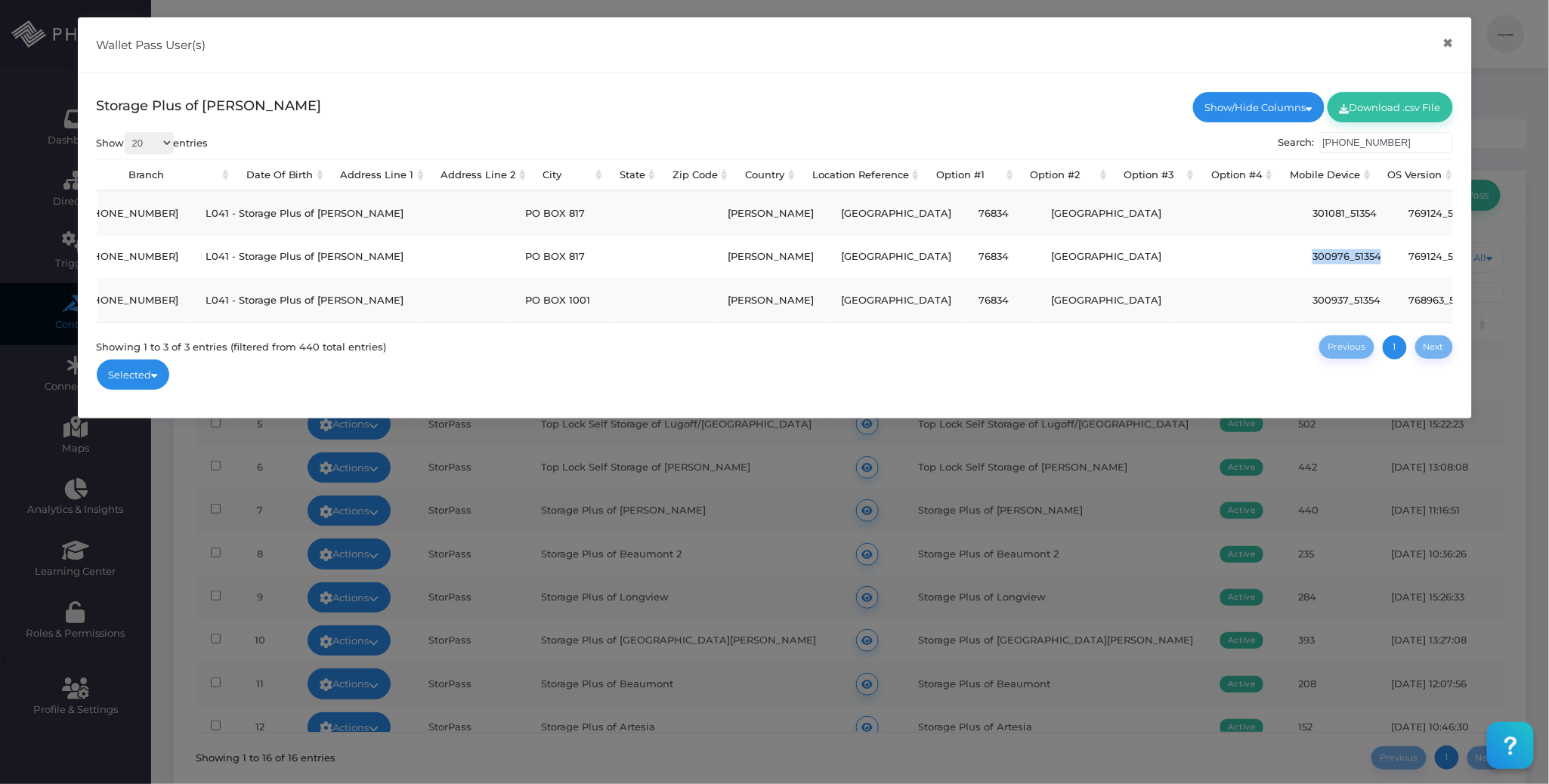
drag, startPoint x: 1014, startPoint y: 261, endPoint x: 938, endPoint y: 257, distance: 76.1
click at [1299, 257] on td "300976_51354" at bounding box center [1347, 256] width 96 height 43
copy td "300976_51354"
click at [661, 379] on ul "Selected Send Push Notification Selected Send SMS Selected Send Email Selected" at bounding box center [775, 374] width 1356 height 31
click at [1448, 42] on button "×" at bounding box center [1448, 43] width 30 height 34
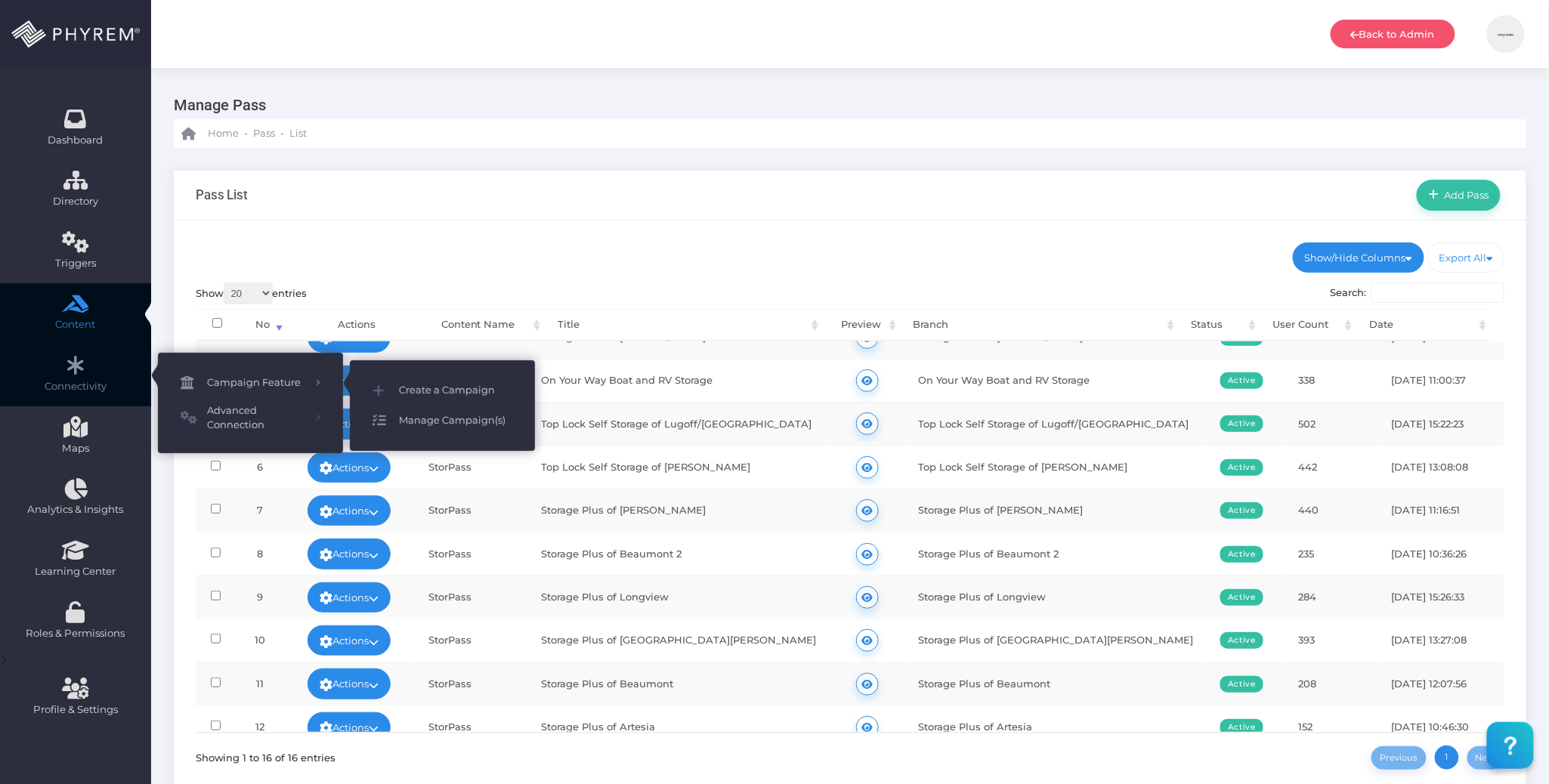
click at [453, 414] on span "Manage Campaign(s)" at bounding box center [456, 421] width 114 height 19
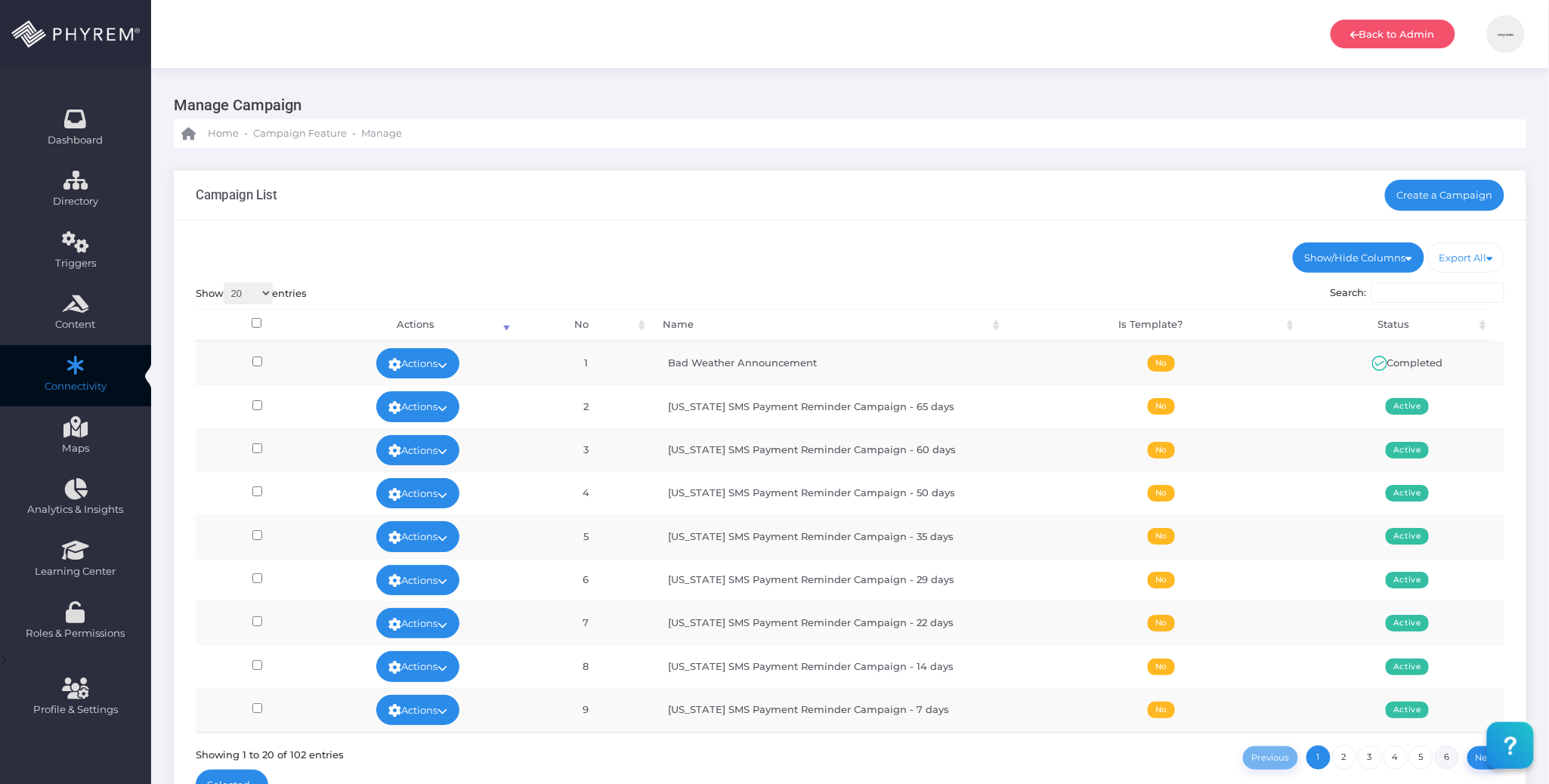
click at [1447, 759] on link "6" at bounding box center [1447, 758] width 25 height 24
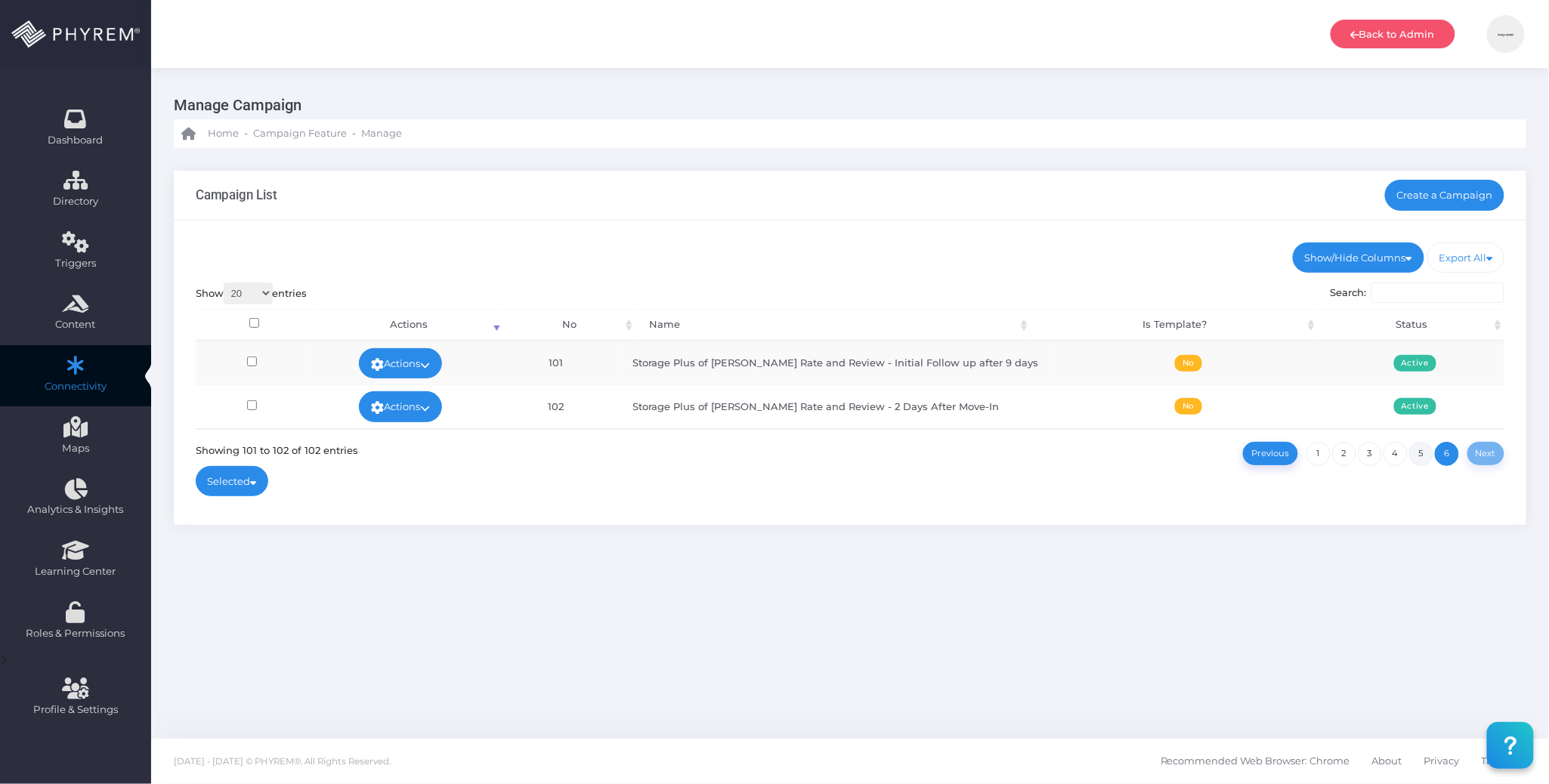
click at [1421, 453] on link "5" at bounding box center [1421, 454] width 25 height 24
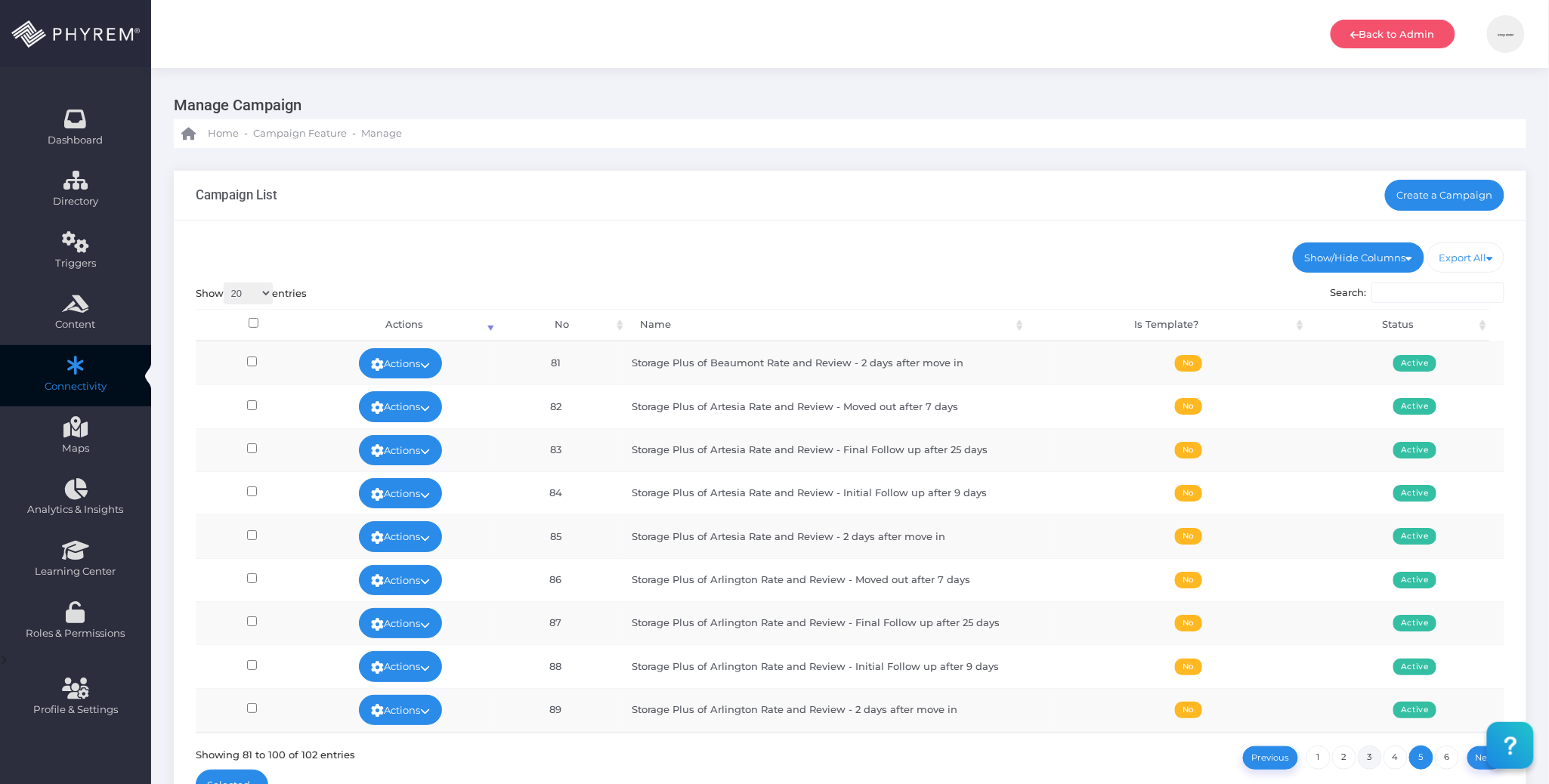
click at [1368, 752] on link "3" at bounding box center [1370, 758] width 25 height 24
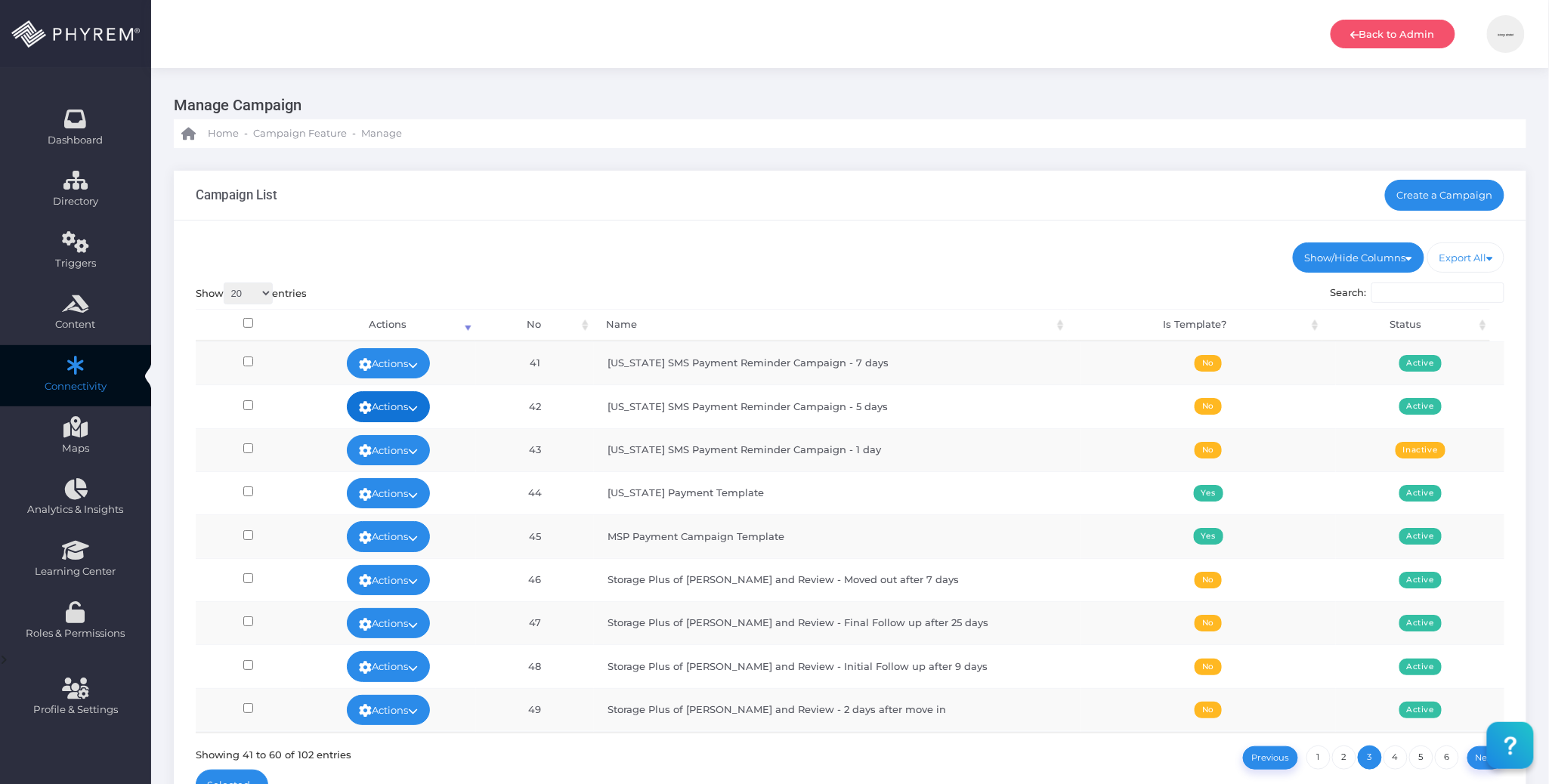
drag, startPoint x: 421, startPoint y: 405, endPoint x: 429, endPoint y: 412, distance: 10.6
click at [417, 408] on icon at bounding box center [412, 408] width 10 height 0
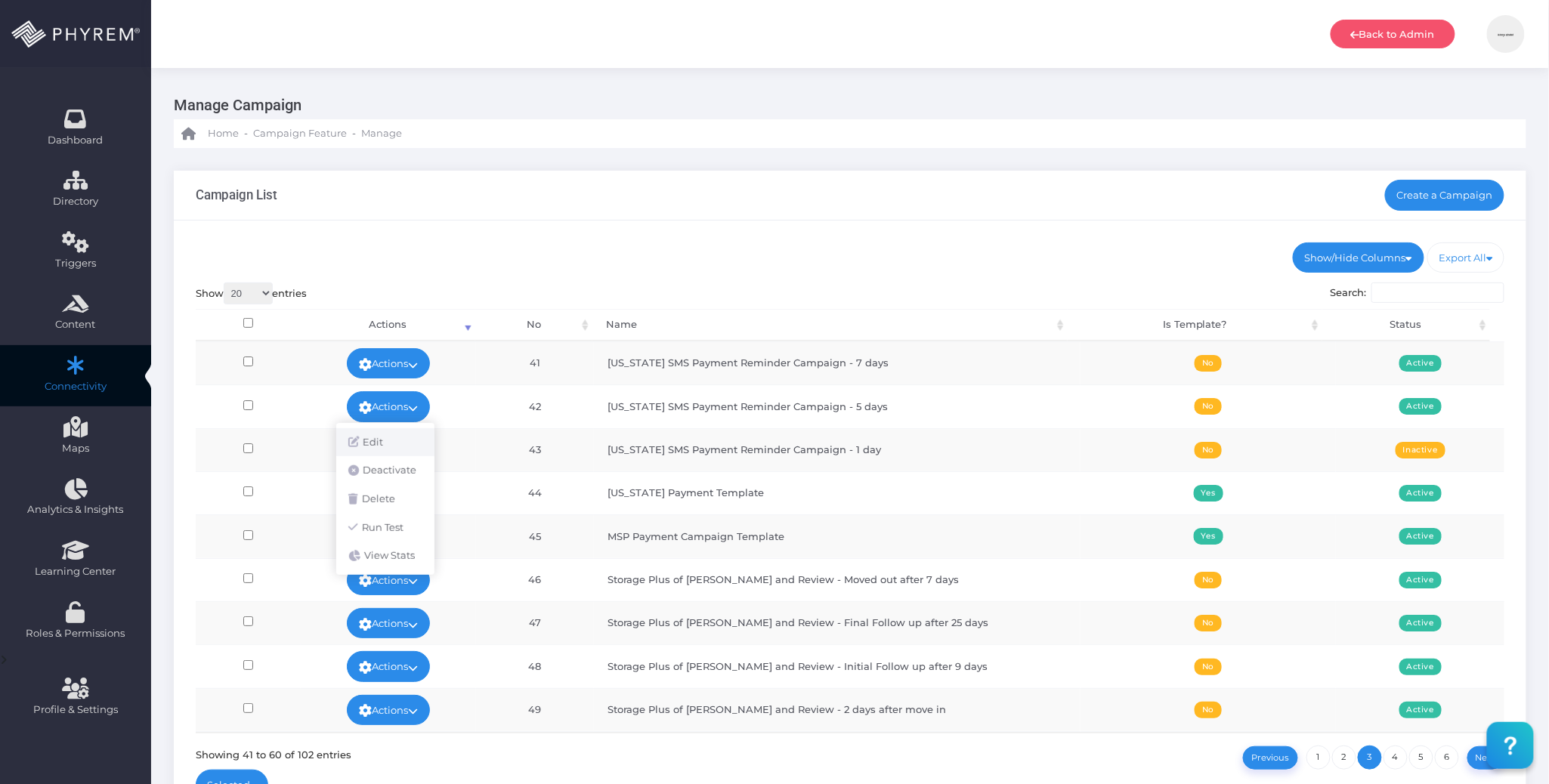
click at [396, 439] on link "Edit" at bounding box center [385, 443] width 98 height 29
click at [1343, 757] on link "2" at bounding box center [1344, 758] width 25 height 24
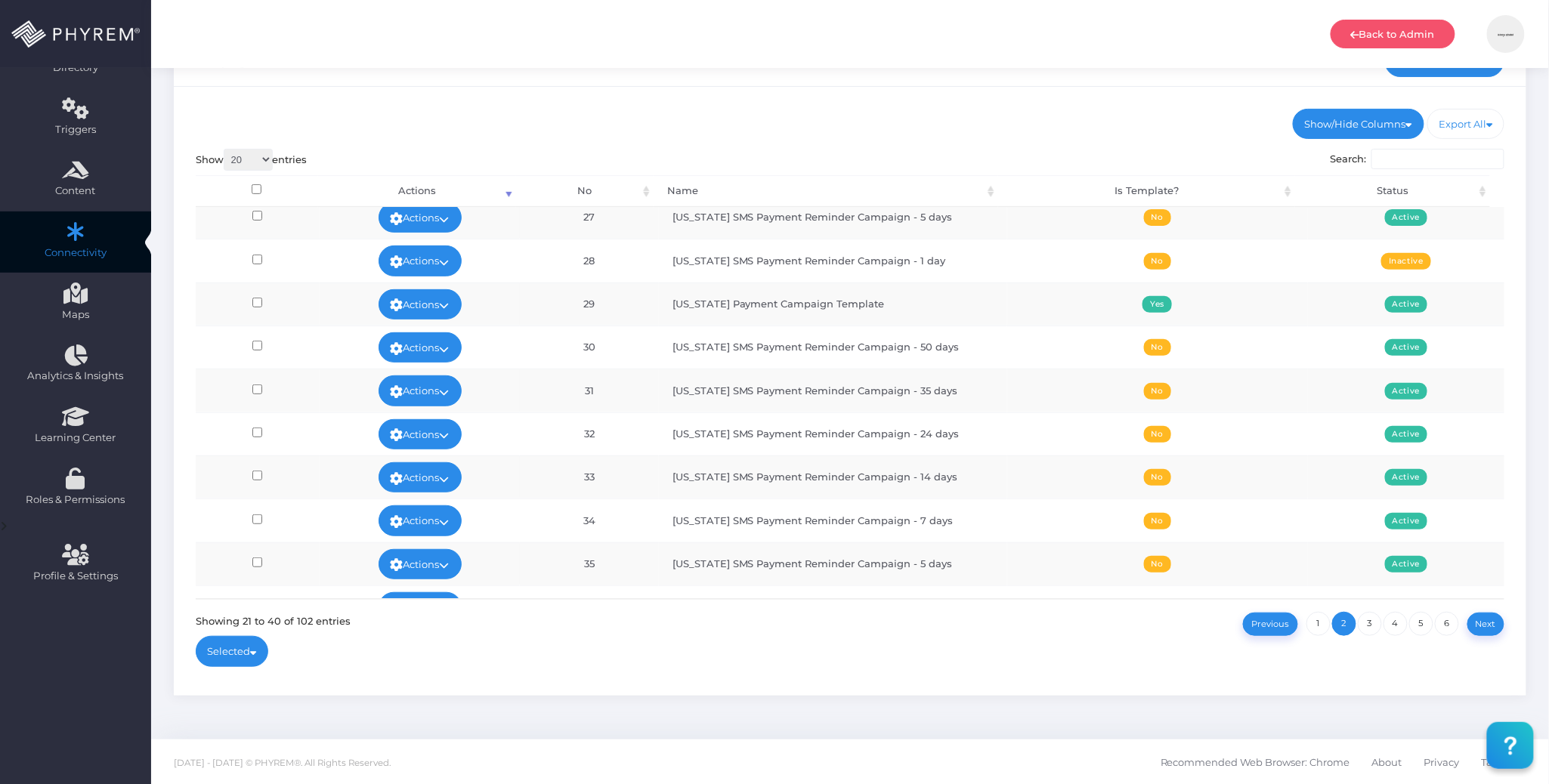
scroll to position [490, 0]
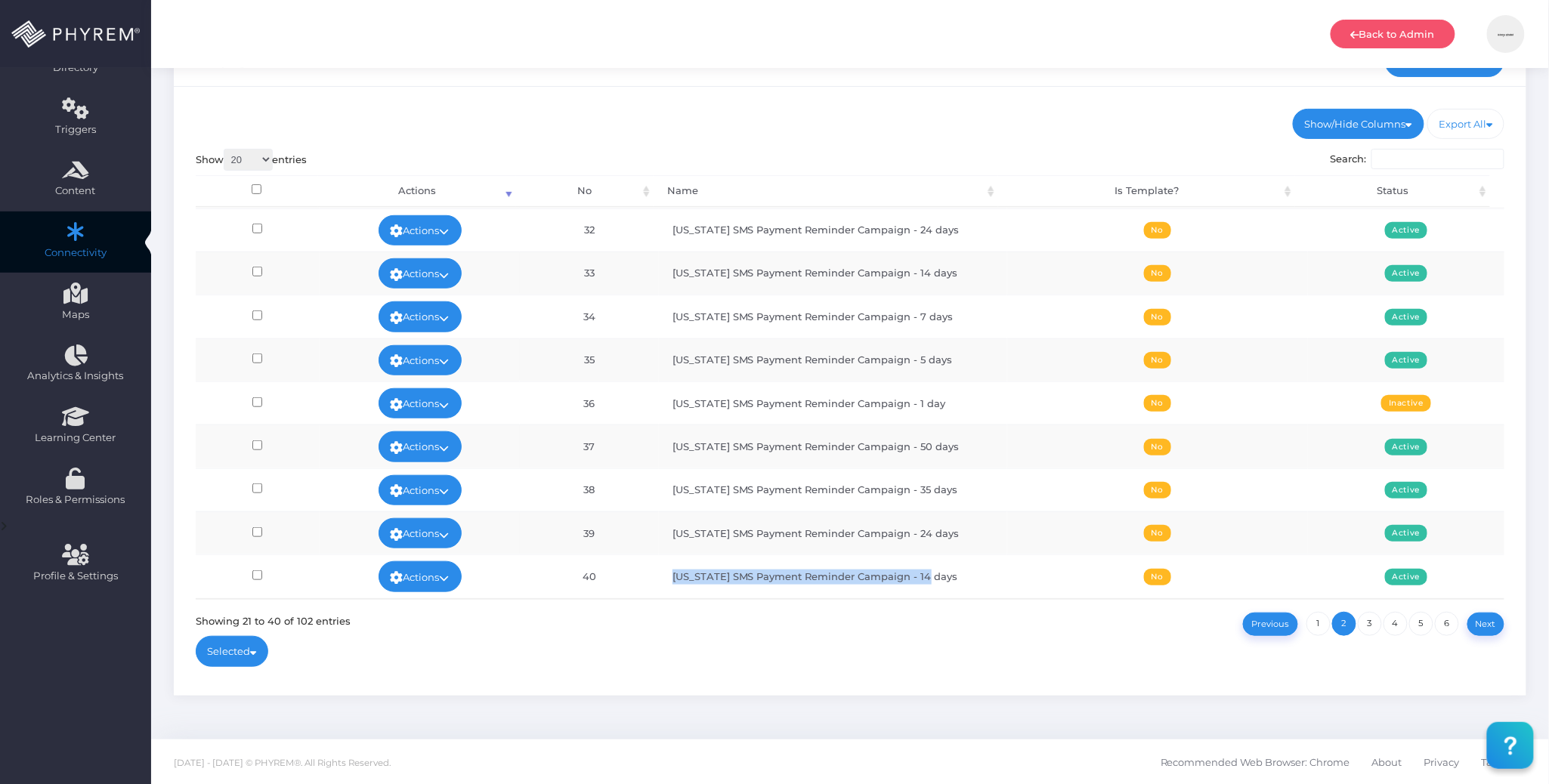
drag, startPoint x: 934, startPoint y: 576, endPoint x: 655, endPoint y: 578, distance: 279.0
click at [659, 578] on td "[US_STATE] SMS Payment Reminder Campaign - 14 days" at bounding box center [833, 576] width 348 height 43
click at [447, 578] on icon at bounding box center [445, 578] width 10 height 0
click at [433, 429] on link "Edit" at bounding box center [415, 430] width 98 height 29
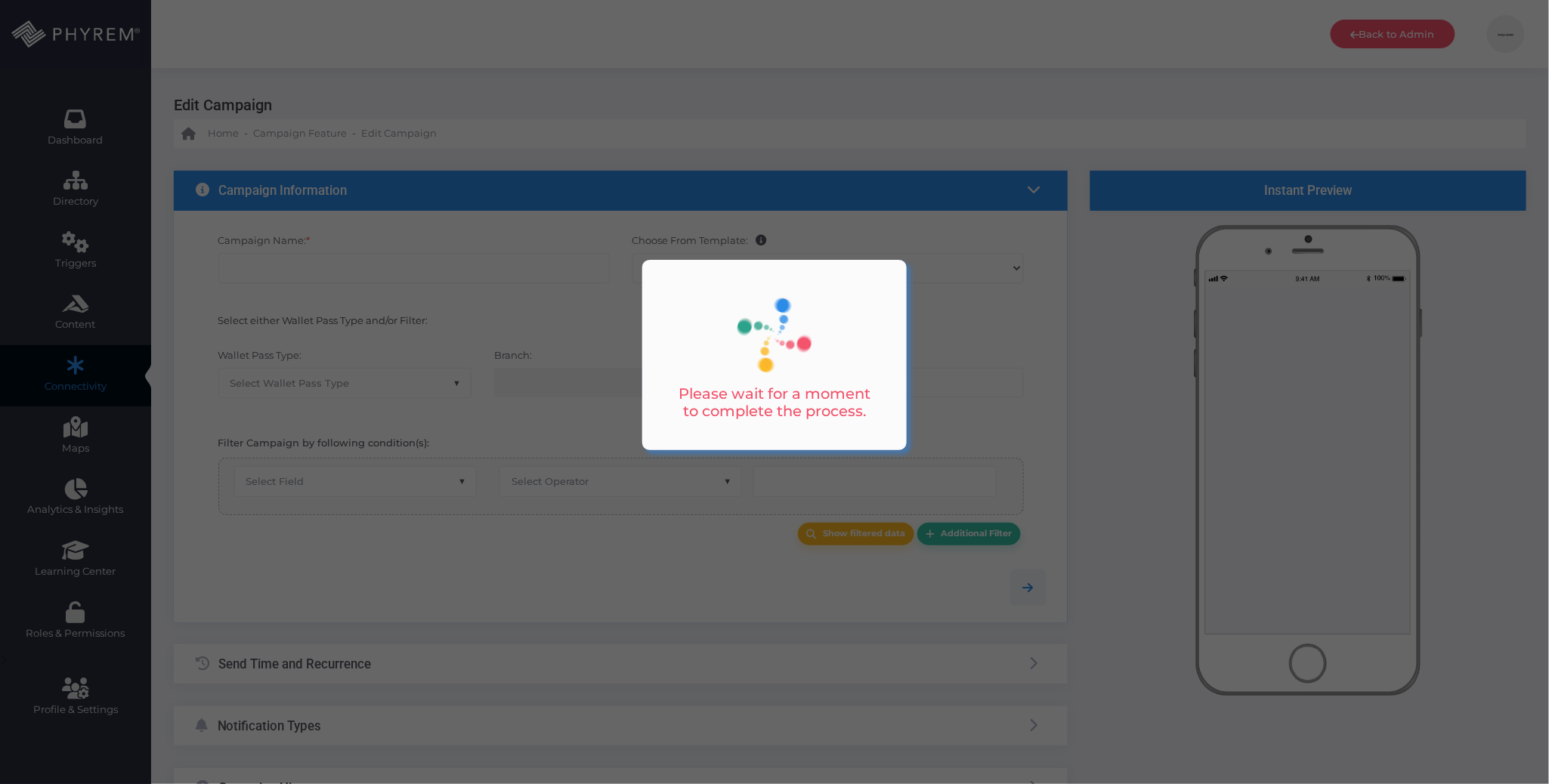
type input "[US_STATE] SMS Payment Reminder Campaign - 5 days"
select select "15"
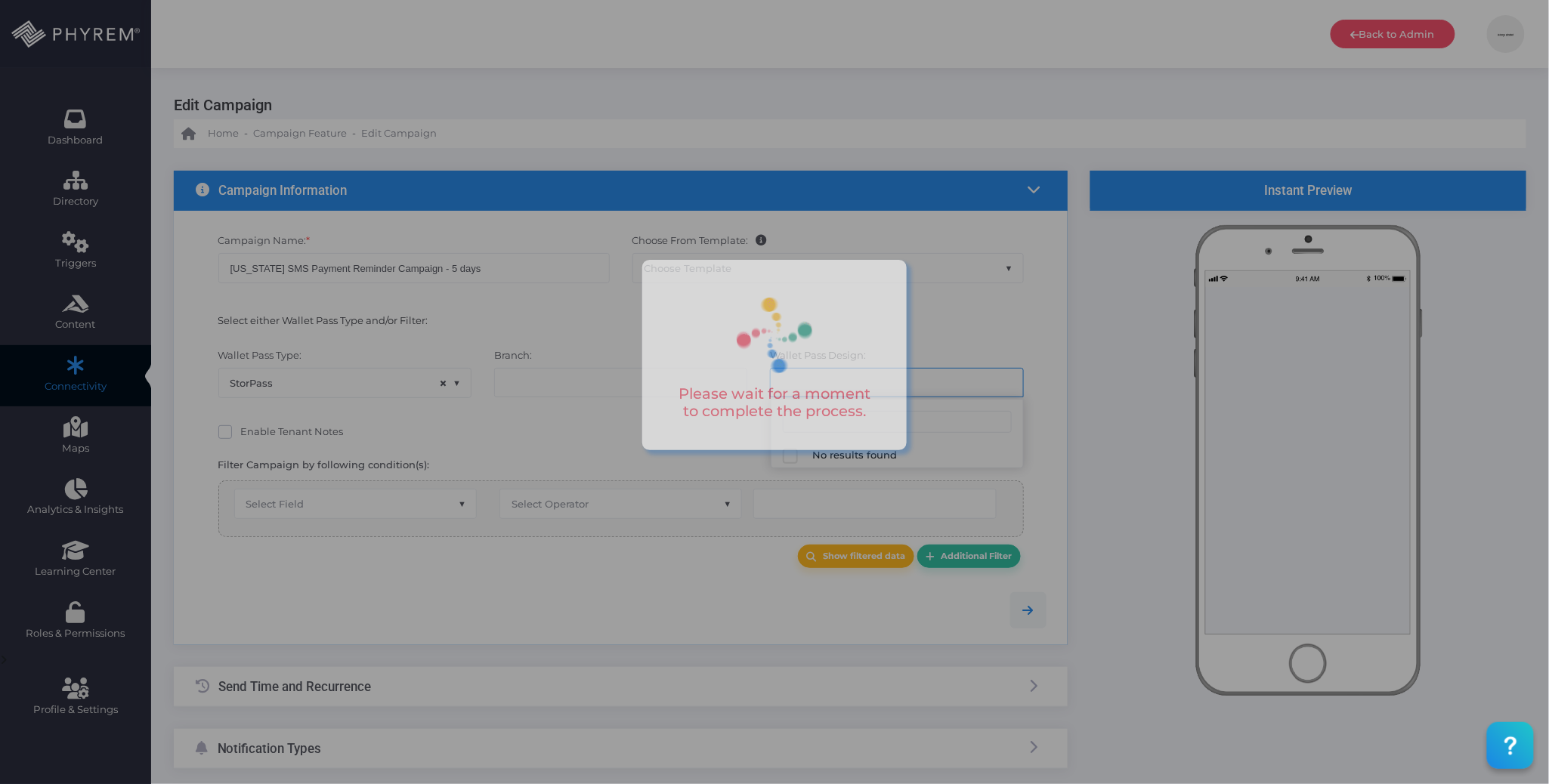
select select "659"
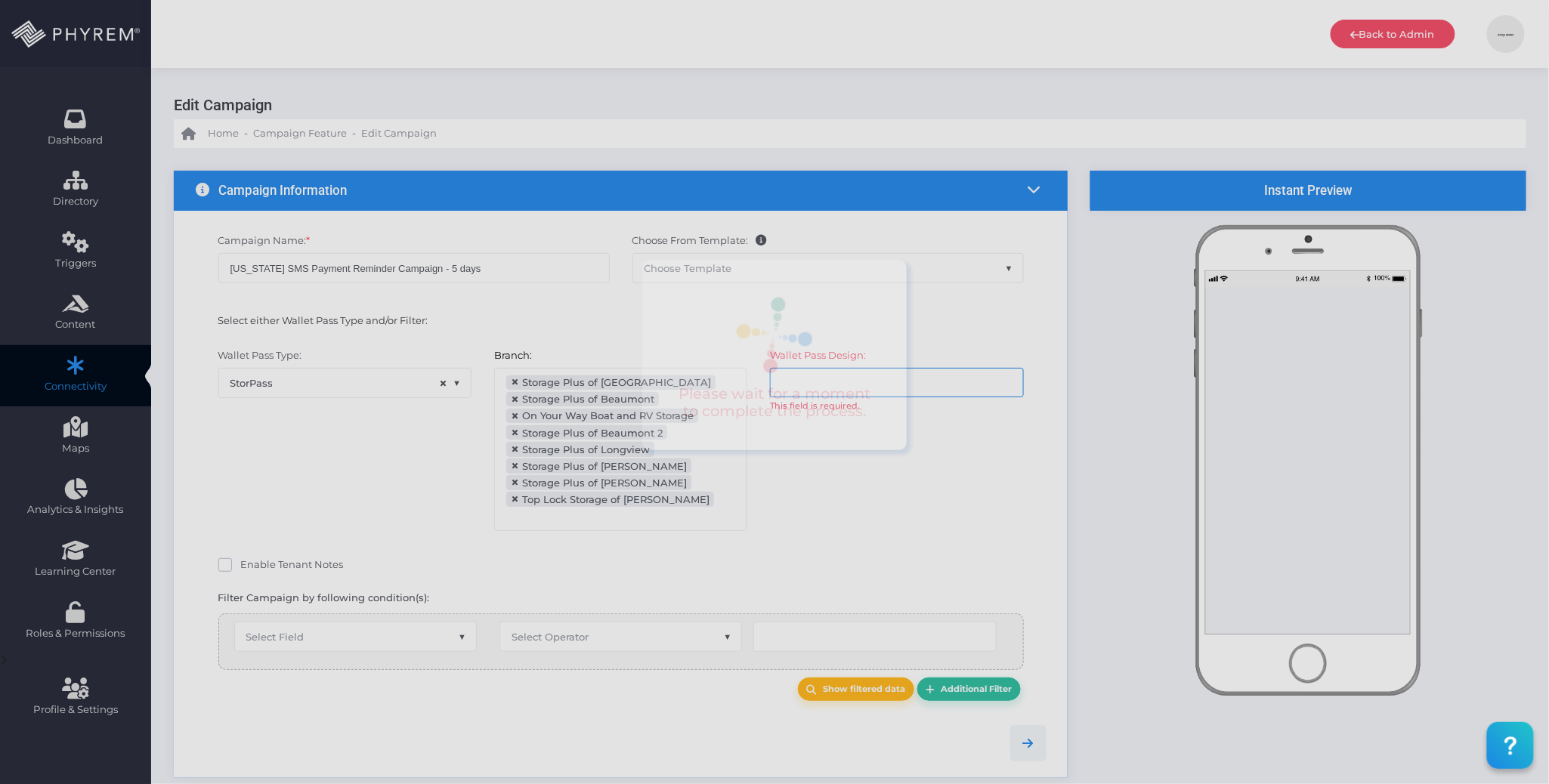
scroll to position [189, 0]
select select "after_x_days"
select select "2204"
select select "dPaidThru"
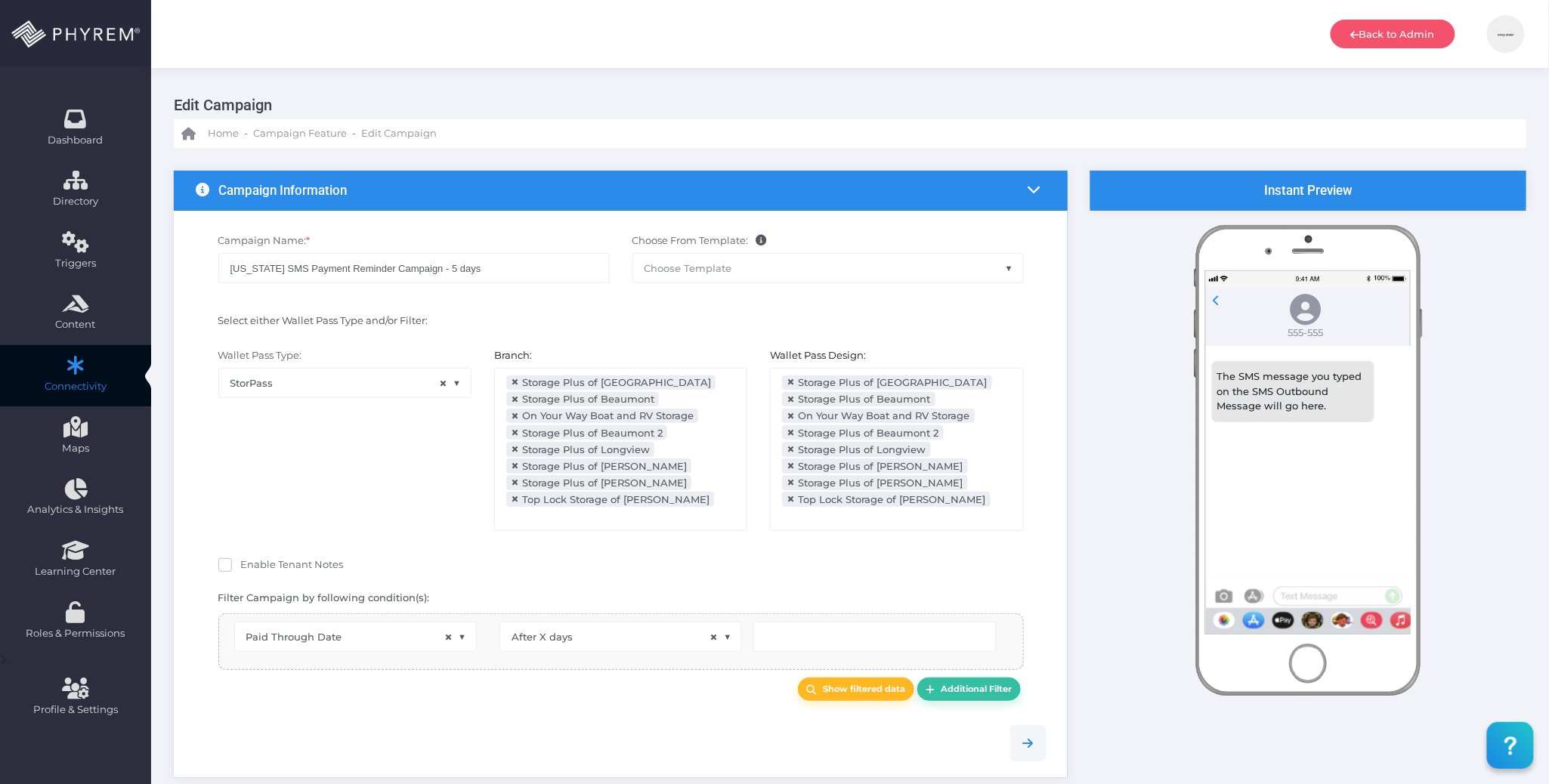
scroll to position [195, 0]
type input "6"
select select "pr_wallet_users.voided"
select select "equals"
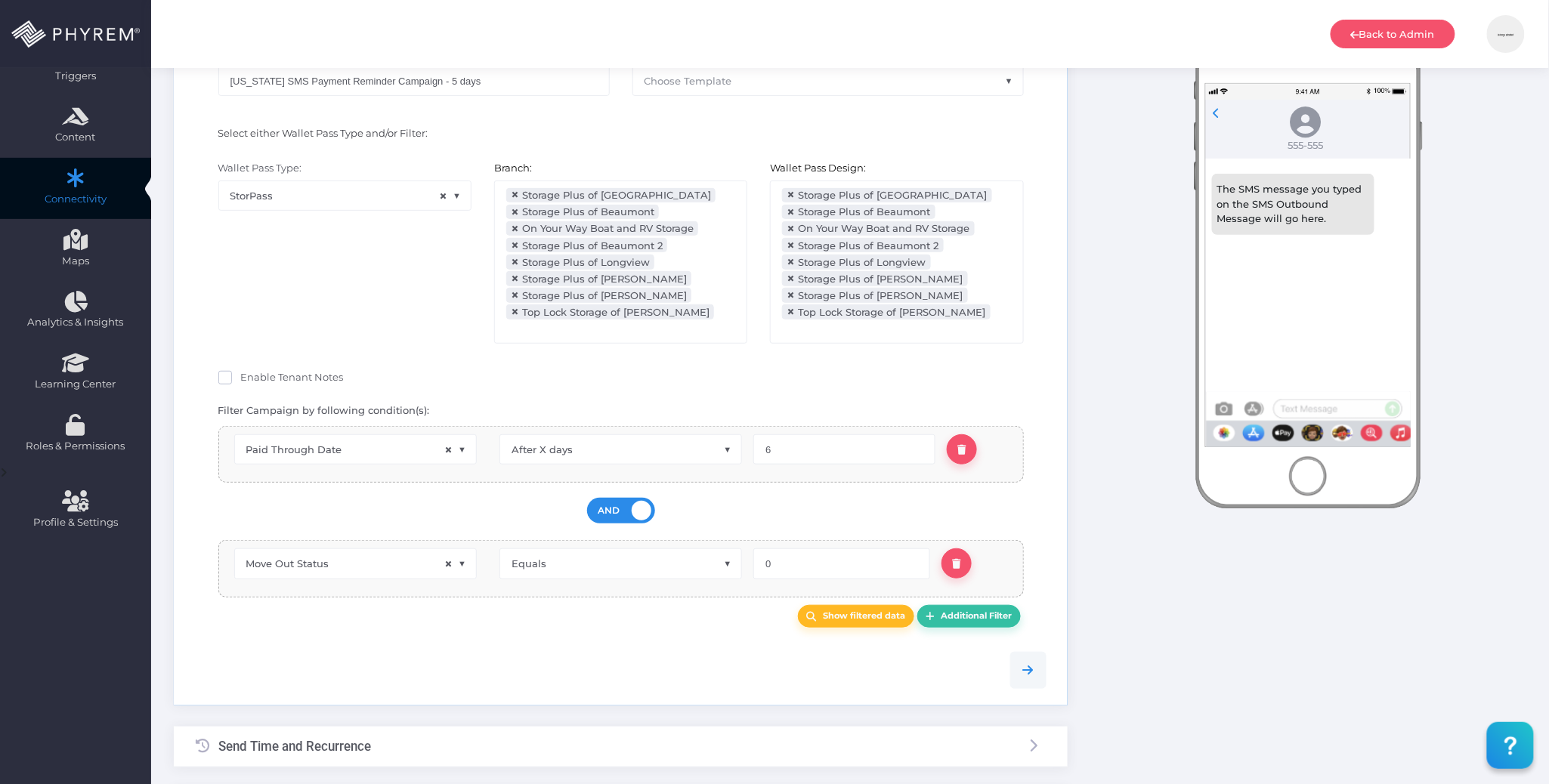
scroll to position [422, 0]
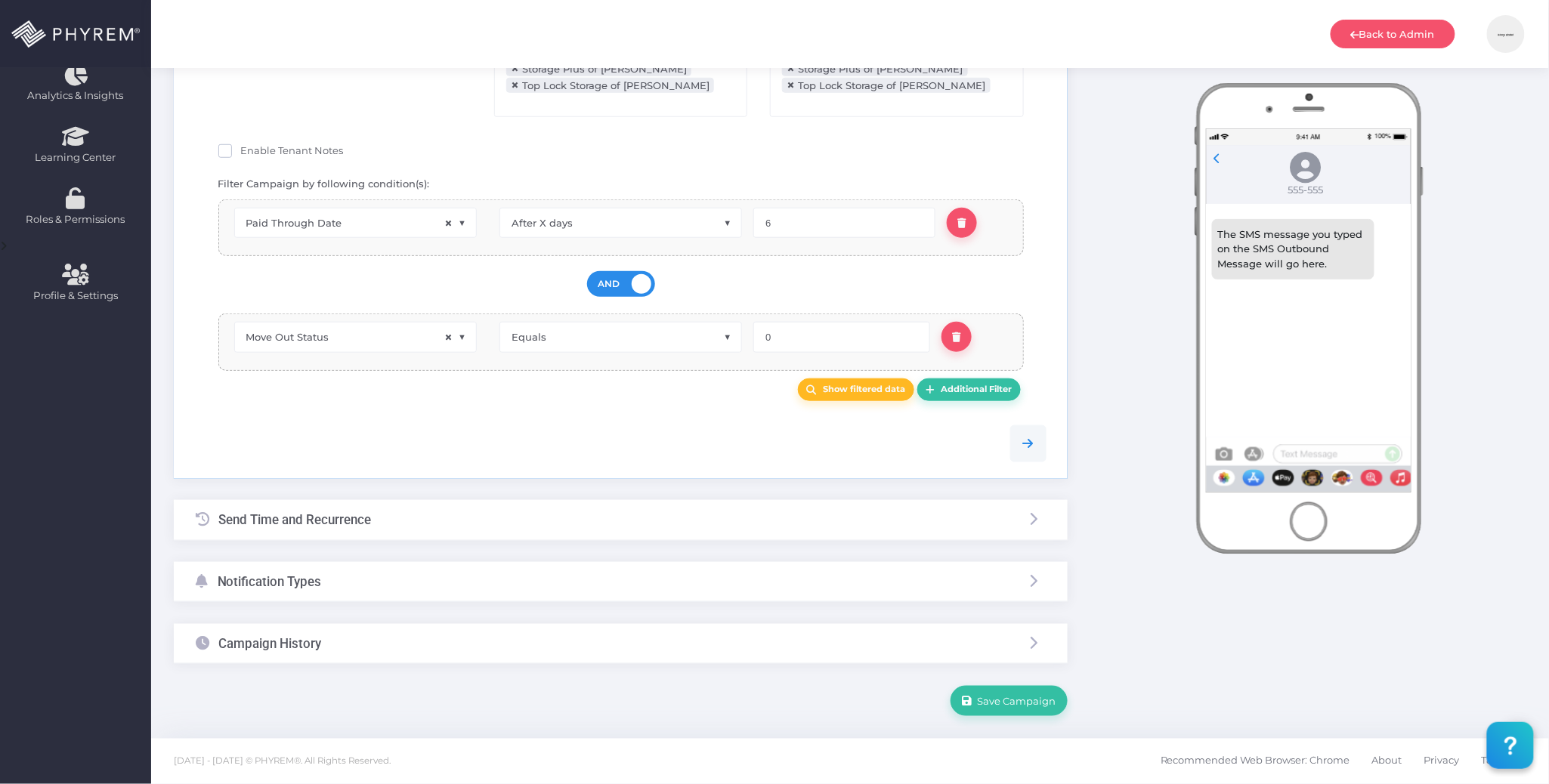
click at [426, 638] on div "Campaign History" at bounding box center [620, 644] width 894 height 40
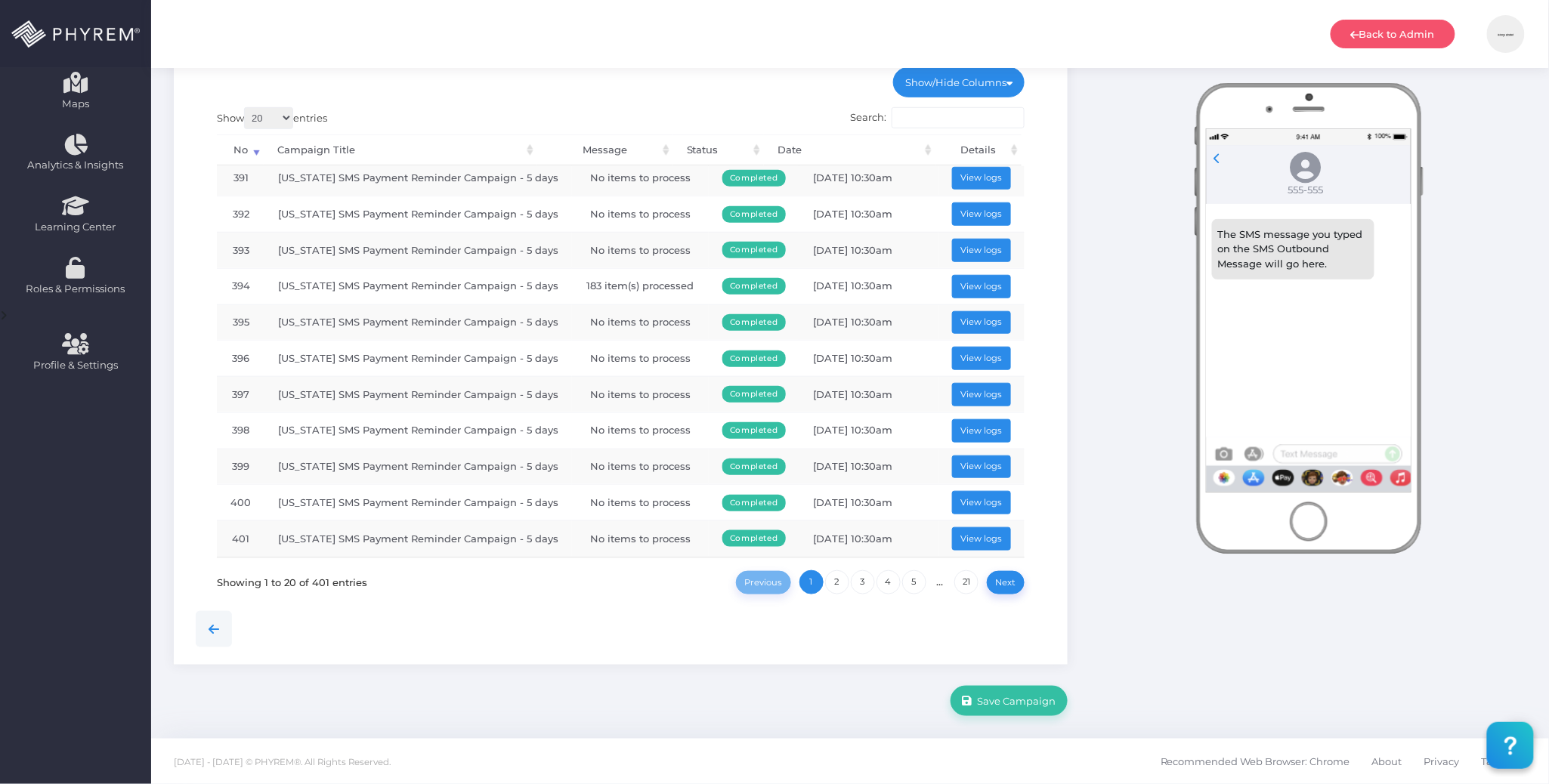
scroll to position [14386, 0]
click at [965, 275] on button "View logs" at bounding box center [981, 286] width 59 height 24
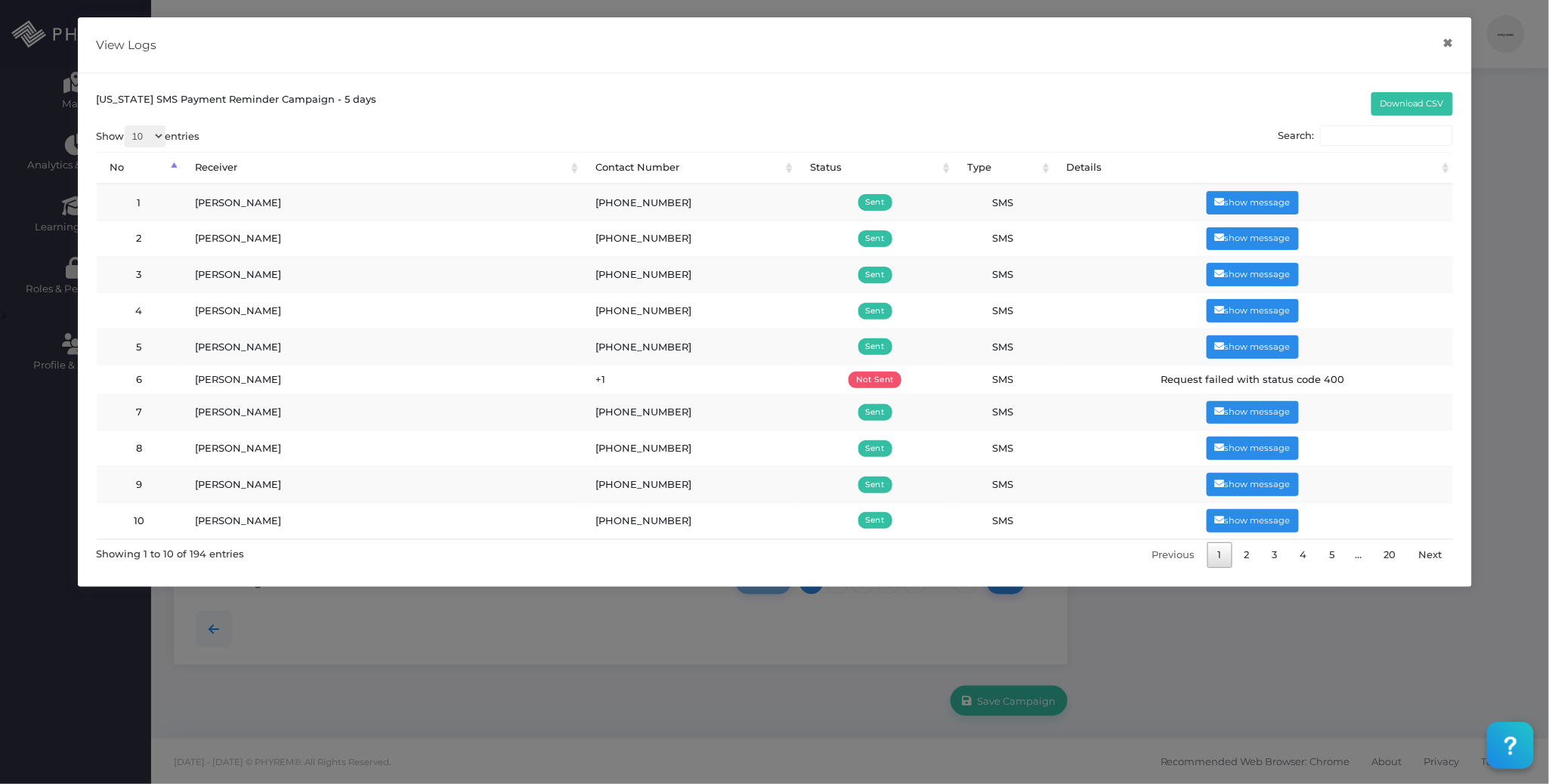
click at [1343, 128] on input "Search:" at bounding box center [1386, 136] width 133 height 21
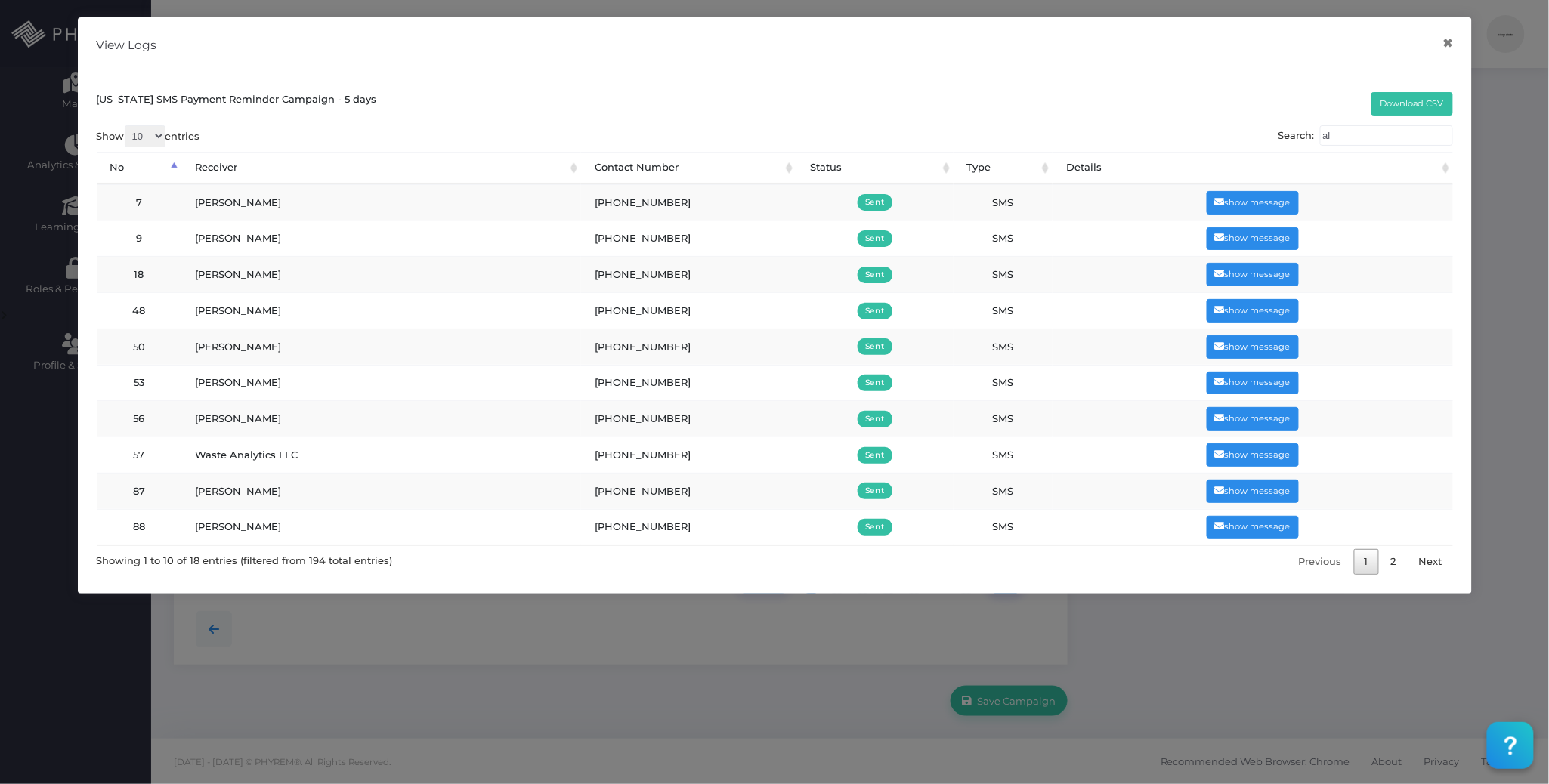
type input "a"
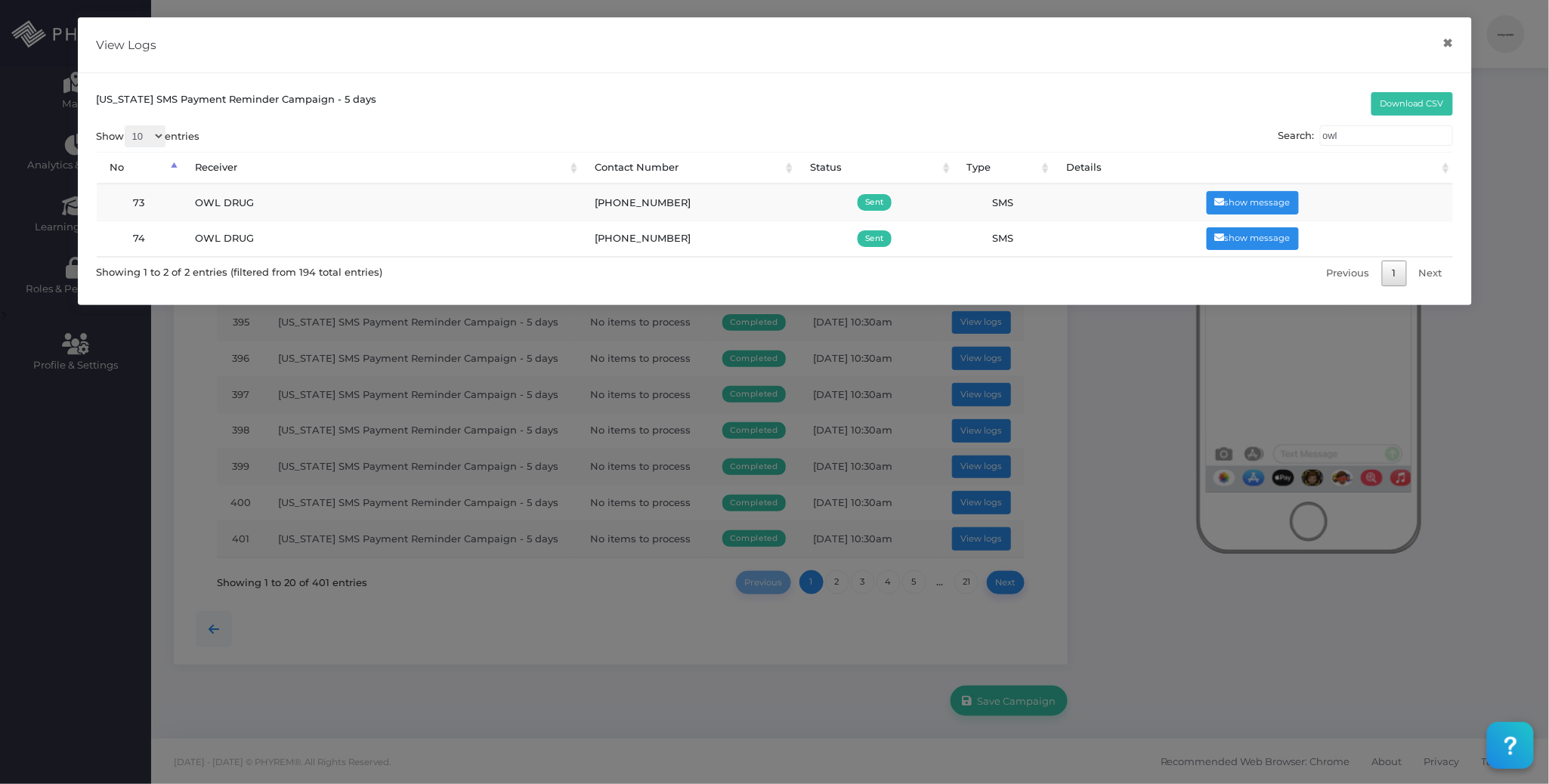
type input "owl"
click at [1449, 41] on button "×" at bounding box center [1448, 43] width 30 height 34
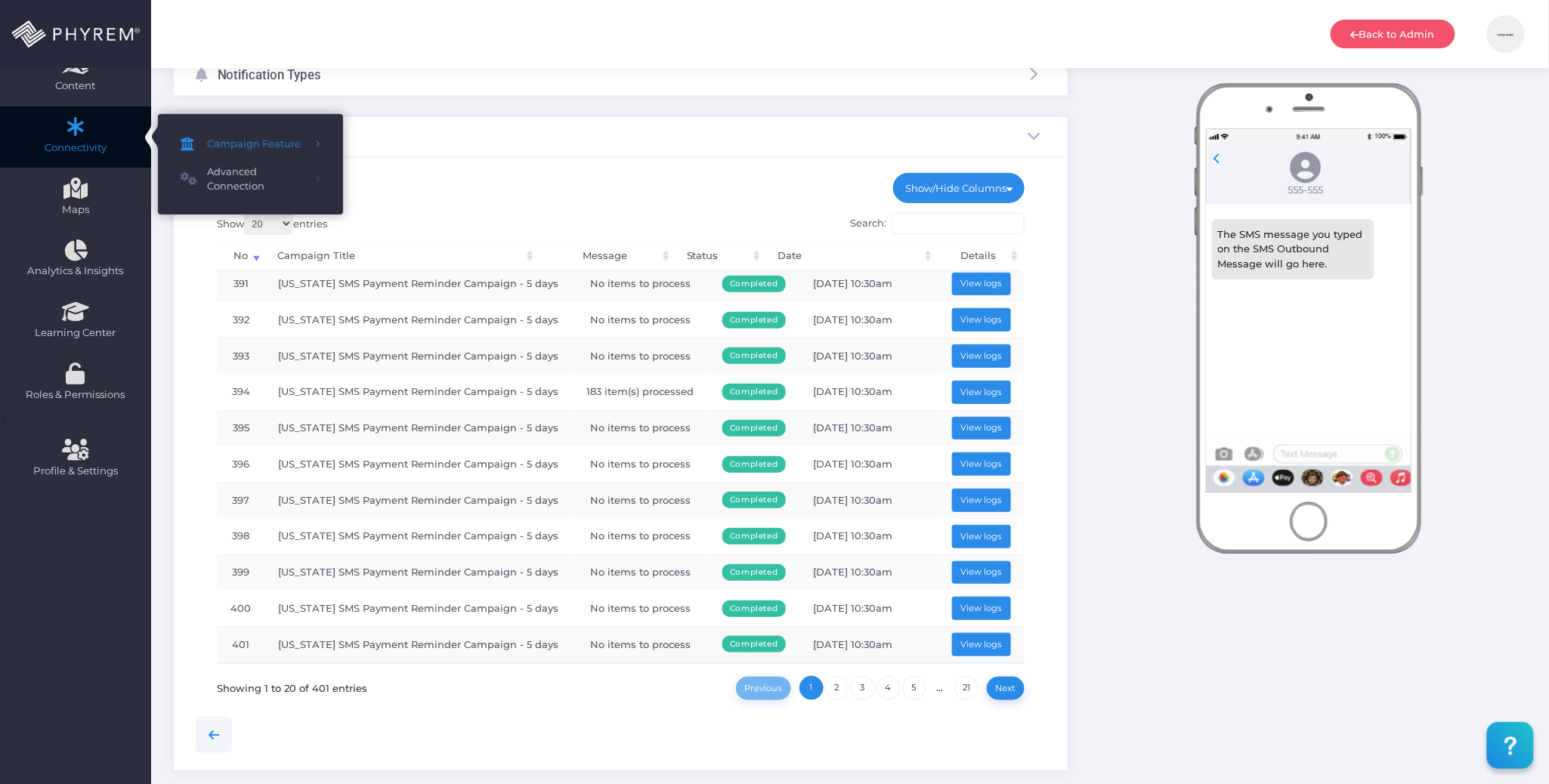
scroll to position [0, 0]
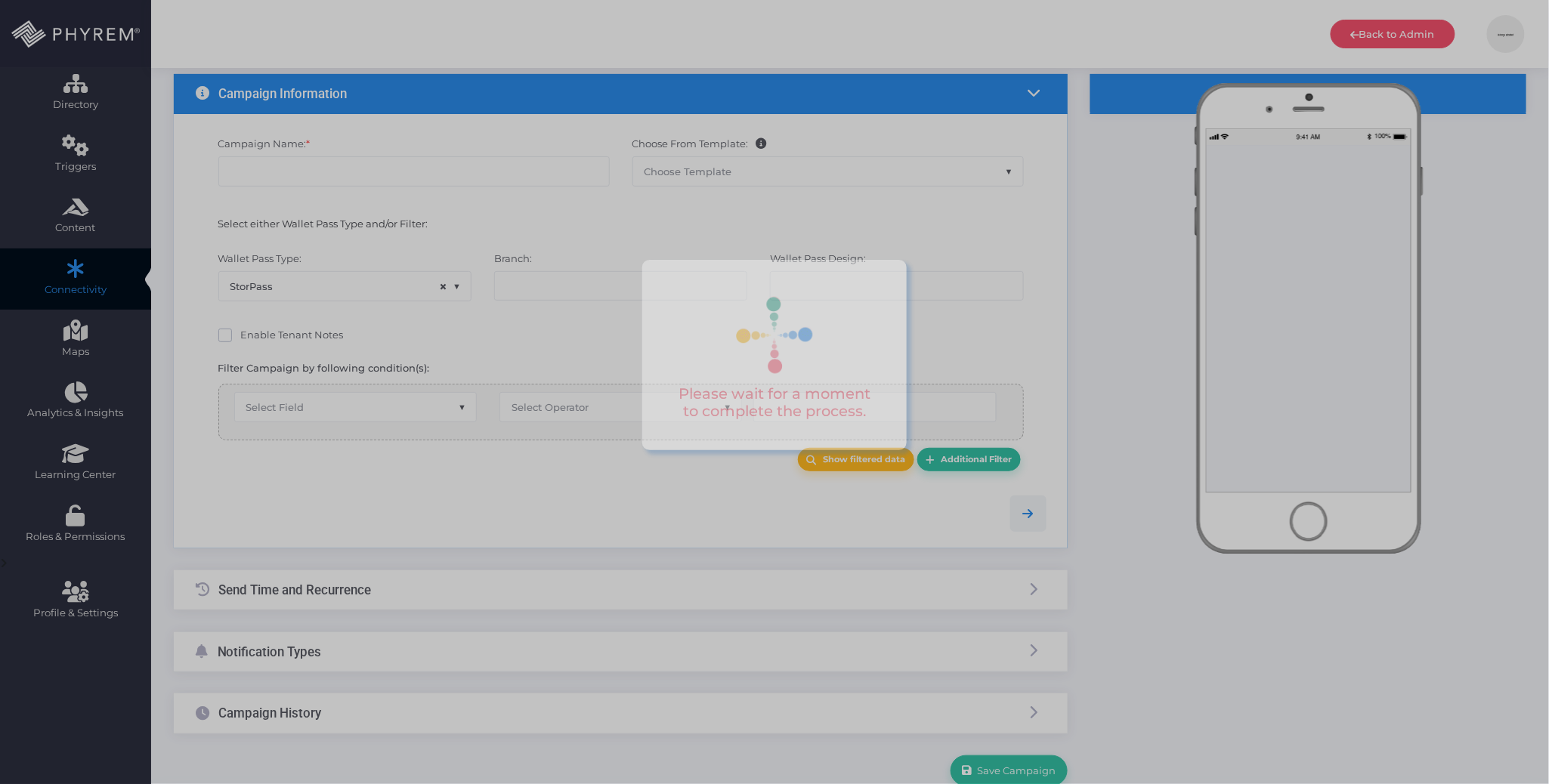
scroll to position [146, 0]
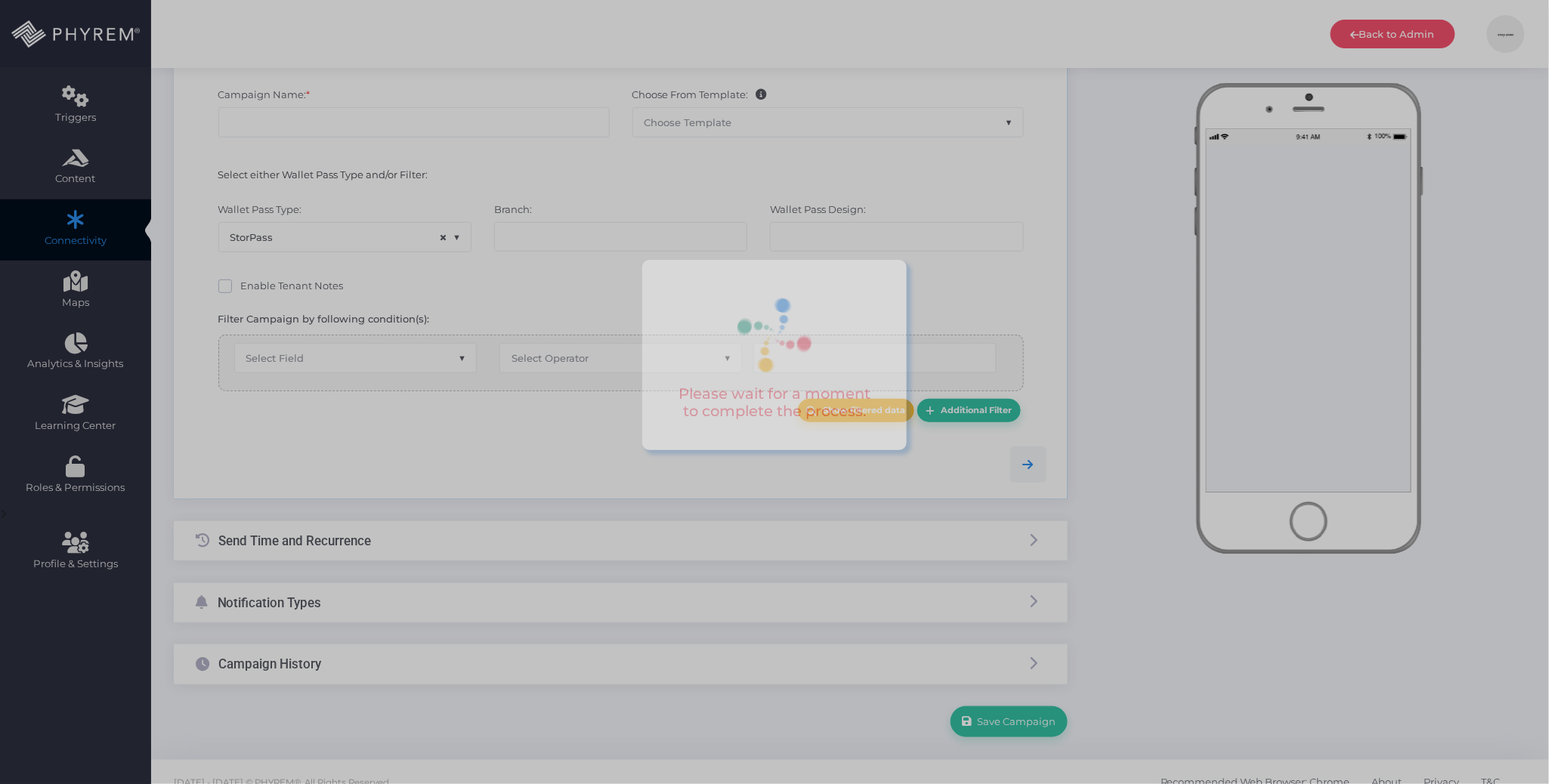
type input "[US_STATE] SMS Payment Reminder Campaign - 14 days"
select select "15"
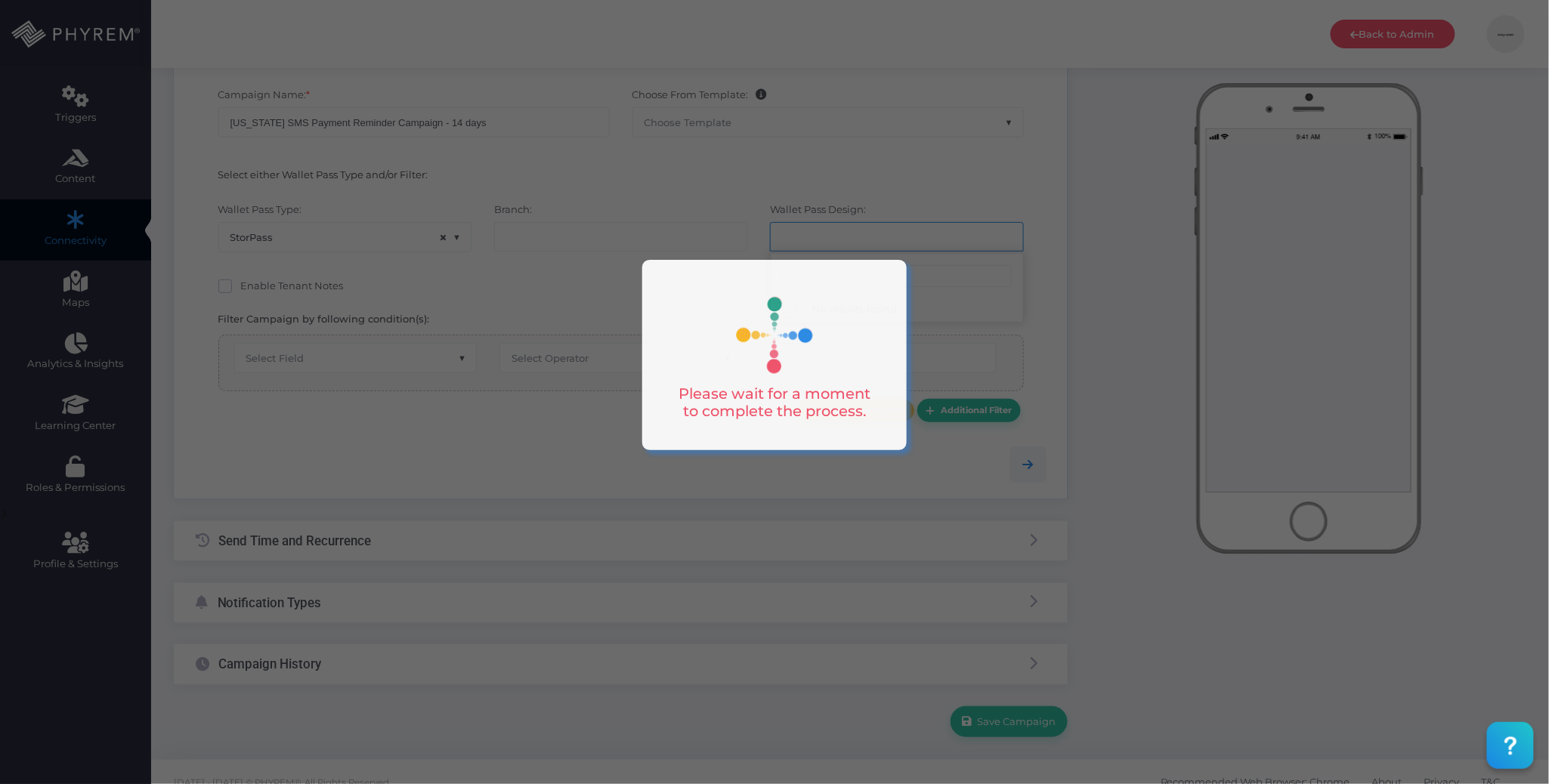
select select "659"
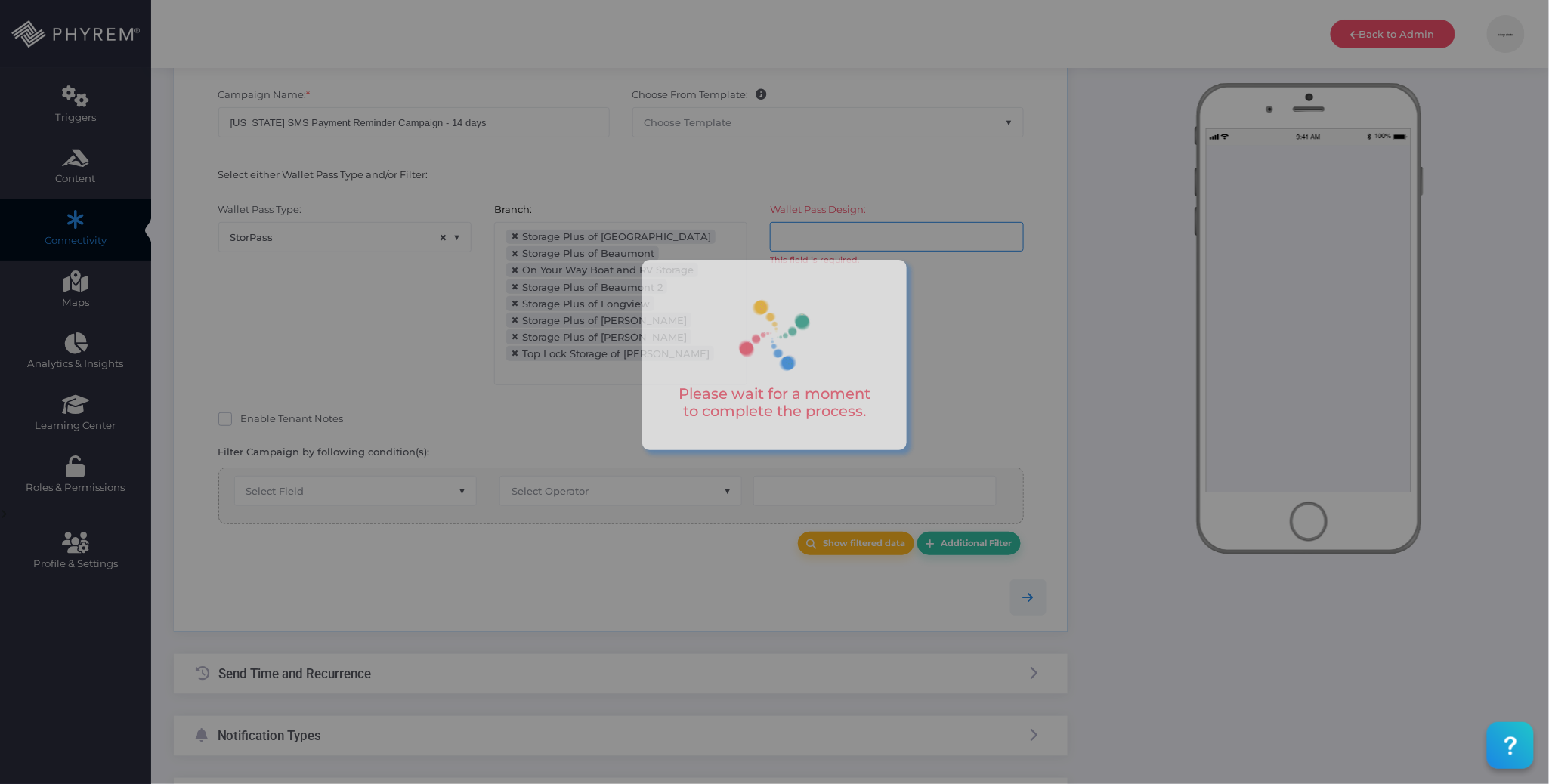
scroll to position [189, 0]
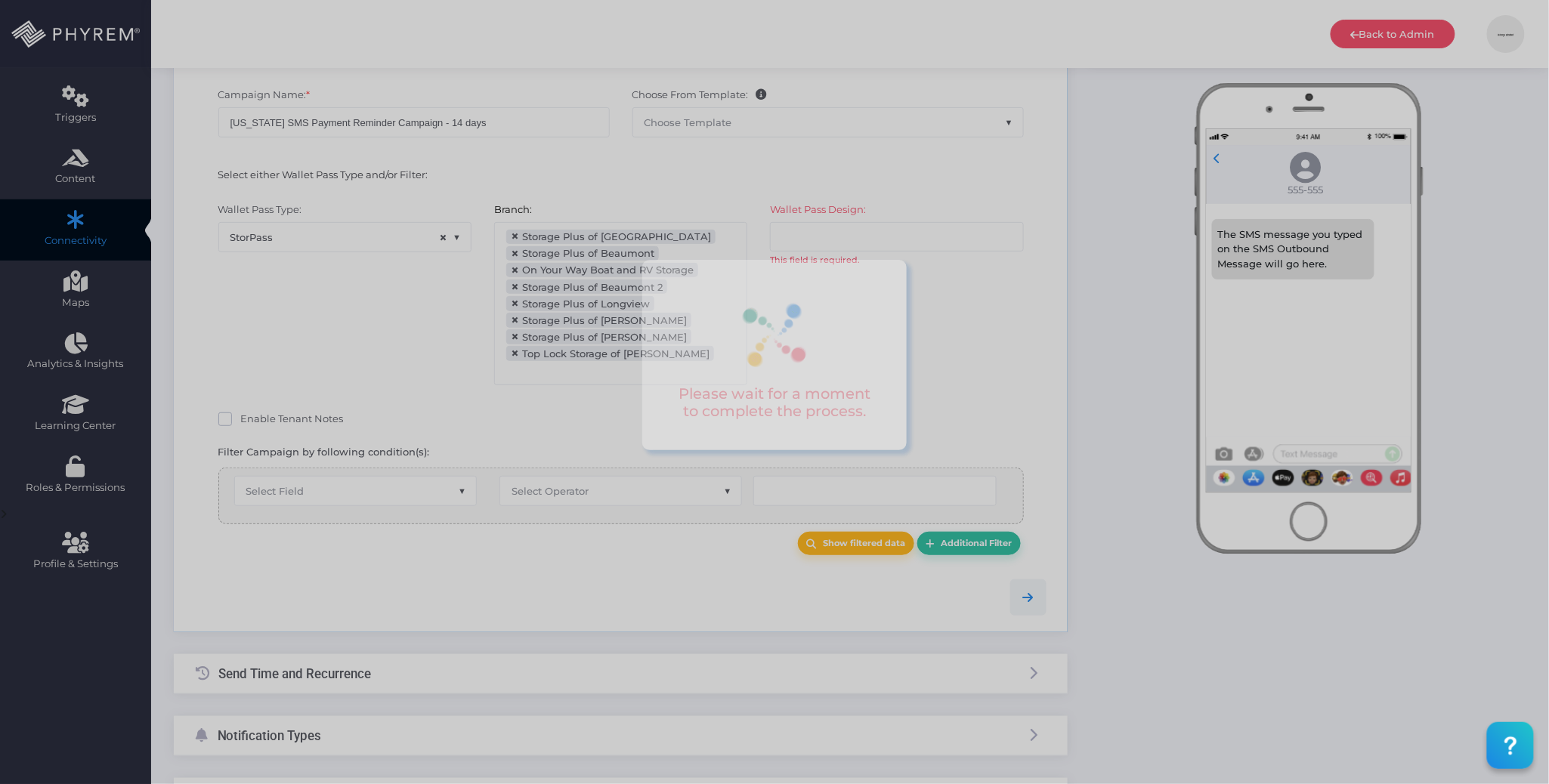
select select "after_x_days"
select select "2204"
select select "dPaidThru"
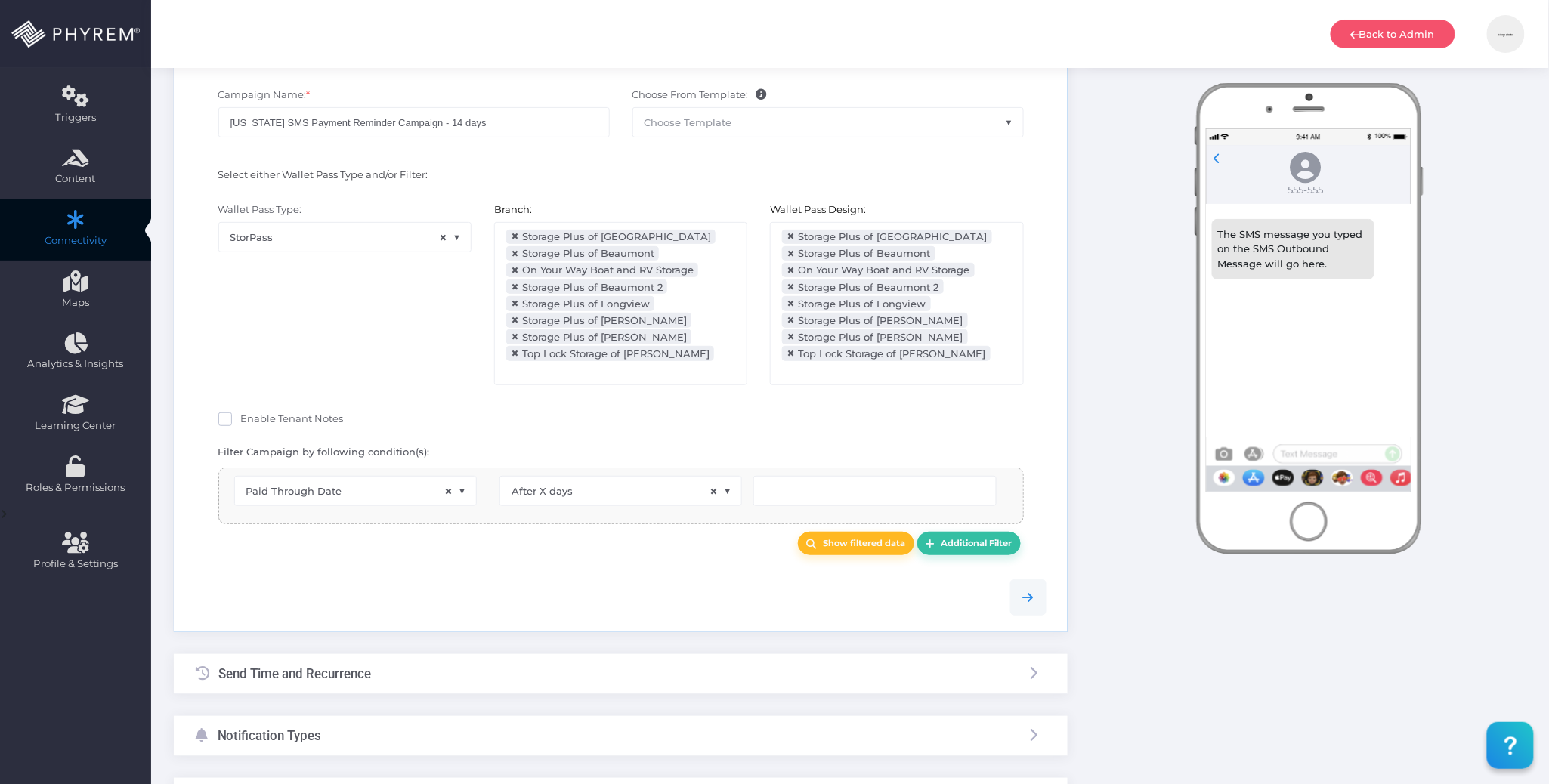
scroll to position [195, 0]
type input "15"
select select "pr_wallet_users.voided"
select select "equals"
